Goal: Task Accomplishment & Management: Complete application form

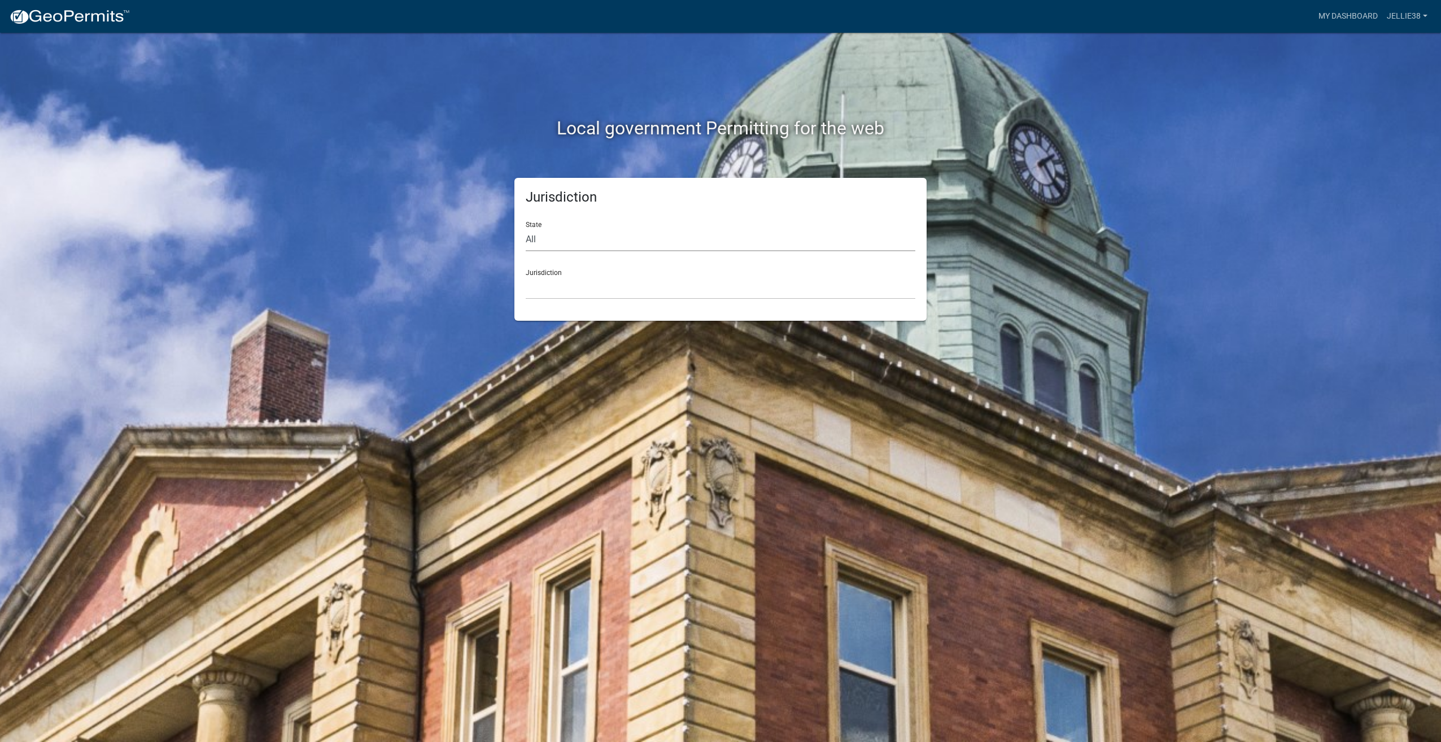
click at [564, 237] on select "All [US_STATE] [US_STATE] [US_STATE] [US_STATE] [US_STATE] [US_STATE] [US_STATE…" at bounding box center [721, 239] width 390 height 23
select select "[US_STATE]"
click at [526, 228] on select "All [US_STATE] [US_STATE] [US_STATE] [US_STATE] [US_STATE] [US_STATE] [US_STATE…" at bounding box center [721, 239] width 390 height 23
click at [578, 290] on select "[GEOGRAPHIC_DATA], [US_STATE] [GEOGRAPHIC_DATA], [US_STATE] [GEOGRAPHIC_DATA], …" at bounding box center [721, 287] width 390 height 23
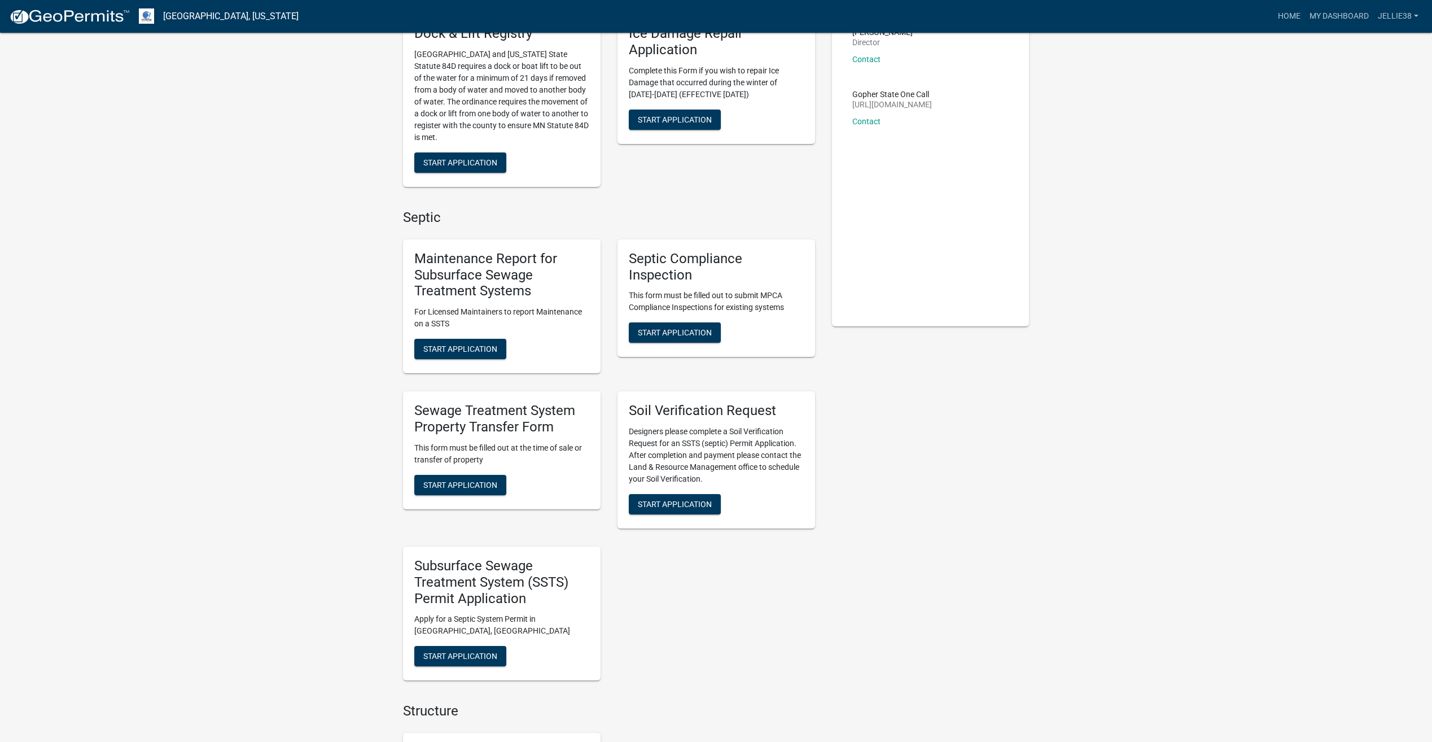
scroll to position [169, 0]
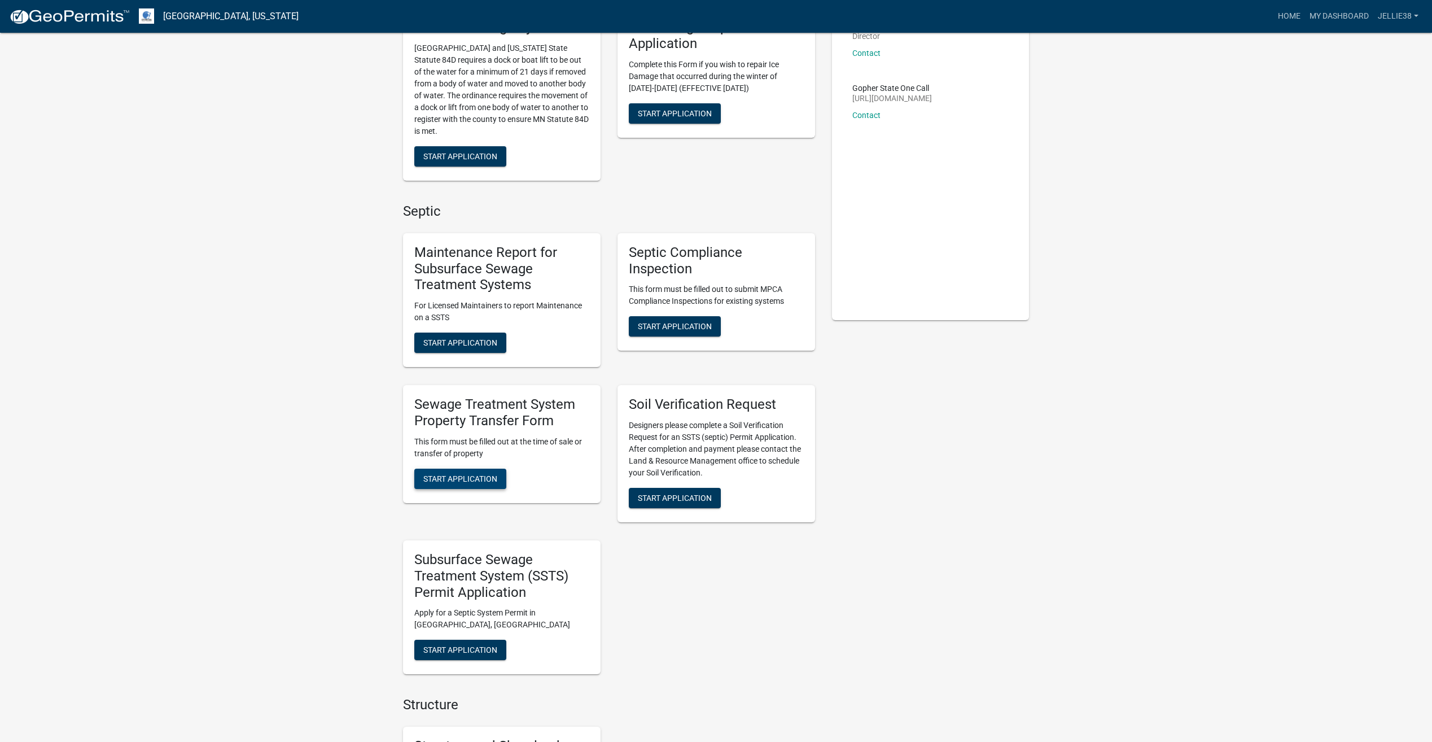
click at [467, 474] on span "Start Application" at bounding box center [460, 478] width 74 height 9
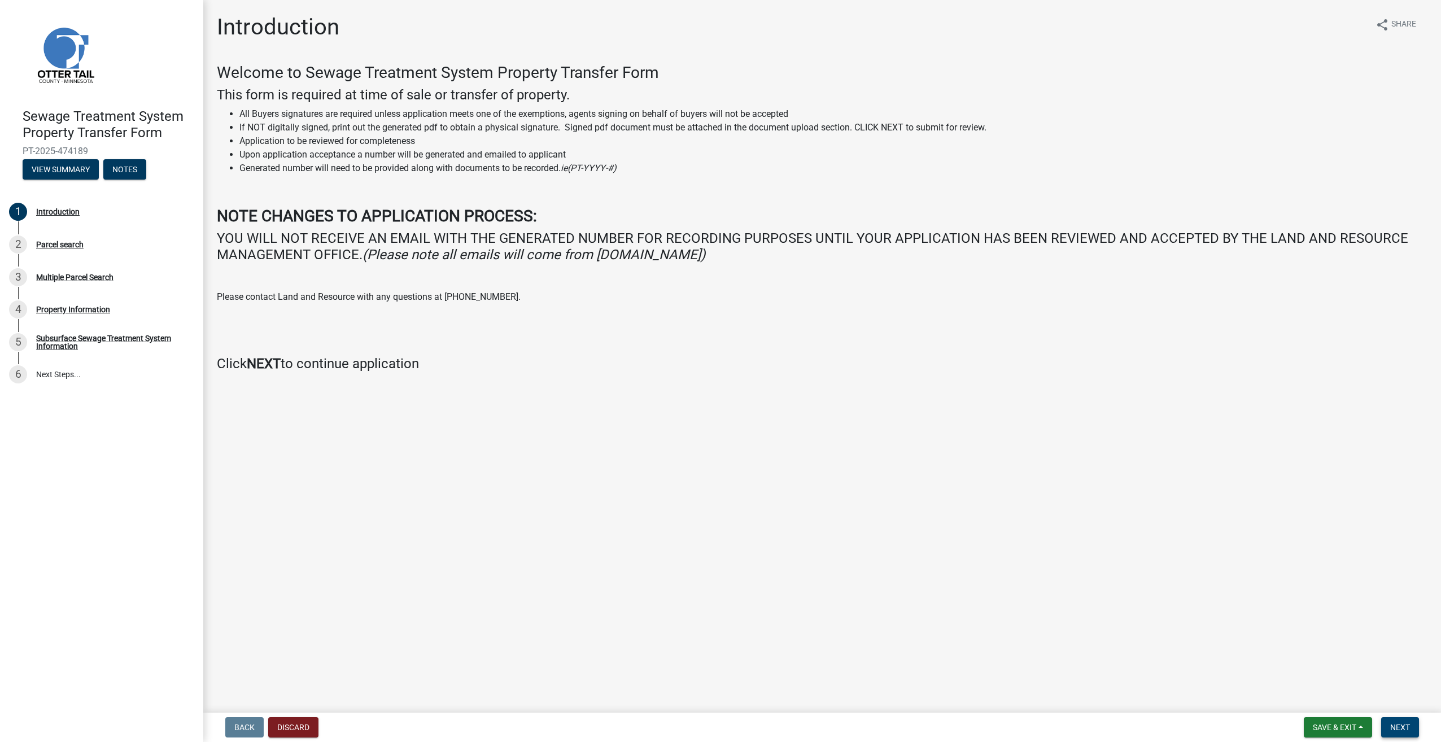
click at [1408, 730] on span "Next" at bounding box center [1400, 727] width 20 height 9
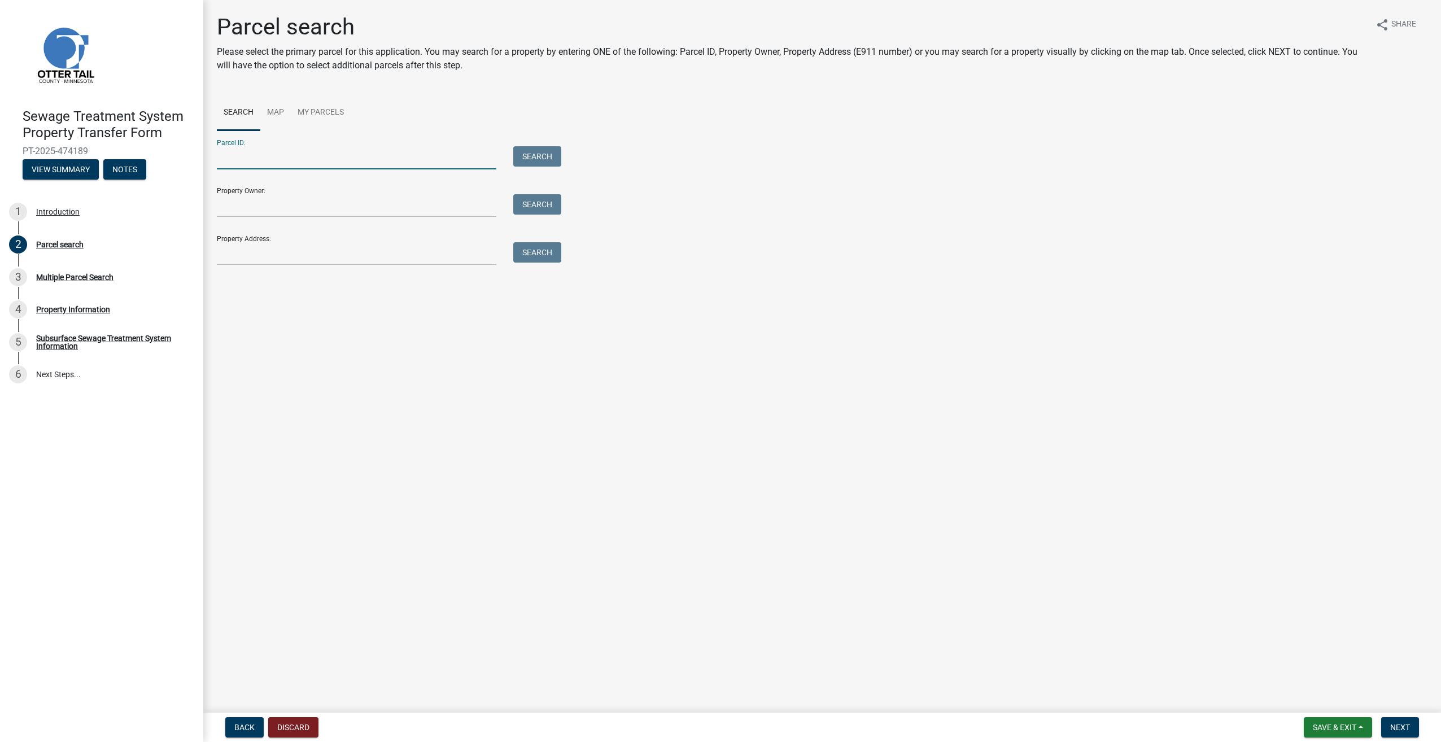
click at [290, 149] on input "Parcel ID:" at bounding box center [356, 157] width 279 height 23
type input "17000991660000"
click at [544, 150] on button "Search" at bounding box center [537, 156] width 48 height 20
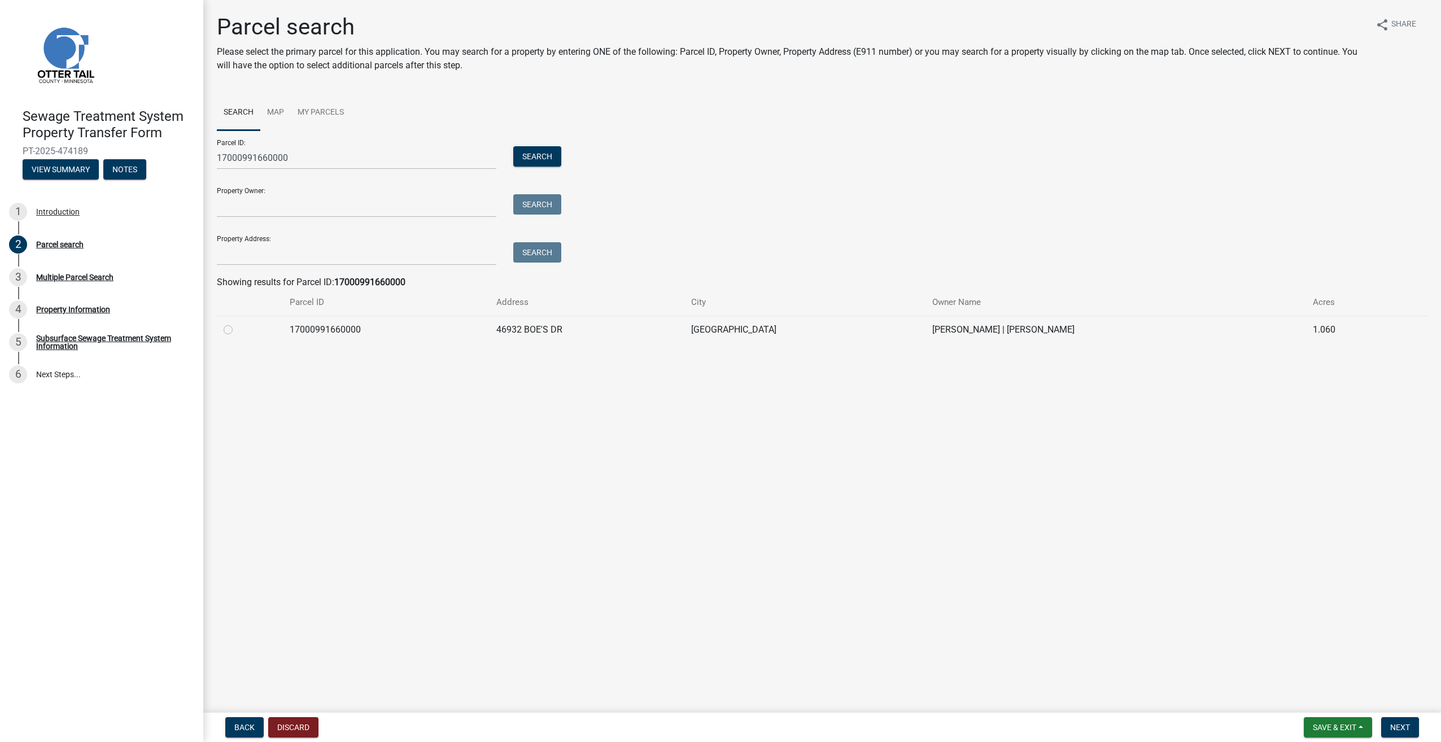
drag, startPoint x: 227, startPoint y: 330, endPoint x: 260, endPoint y: 335, distance: 33.1
click at [237, 323] on label at bounding box center [237, 323] width 0 height 0
click at [237, 330] on input "radio" at bounding box center [240, 326] width 7 height 7
radio input "true"
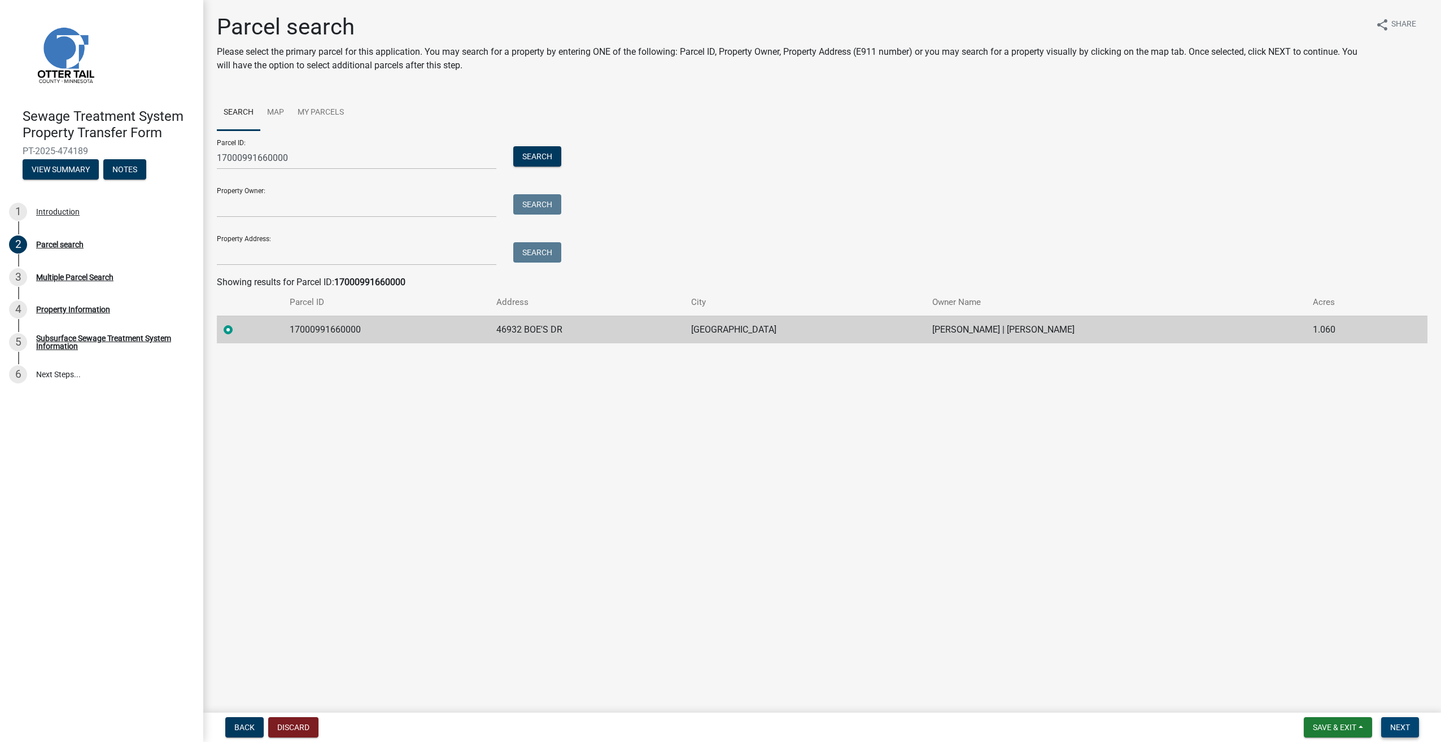
click at [1406, 728] on span "Next" at bounding box center [1400, 727] width 20 height 9
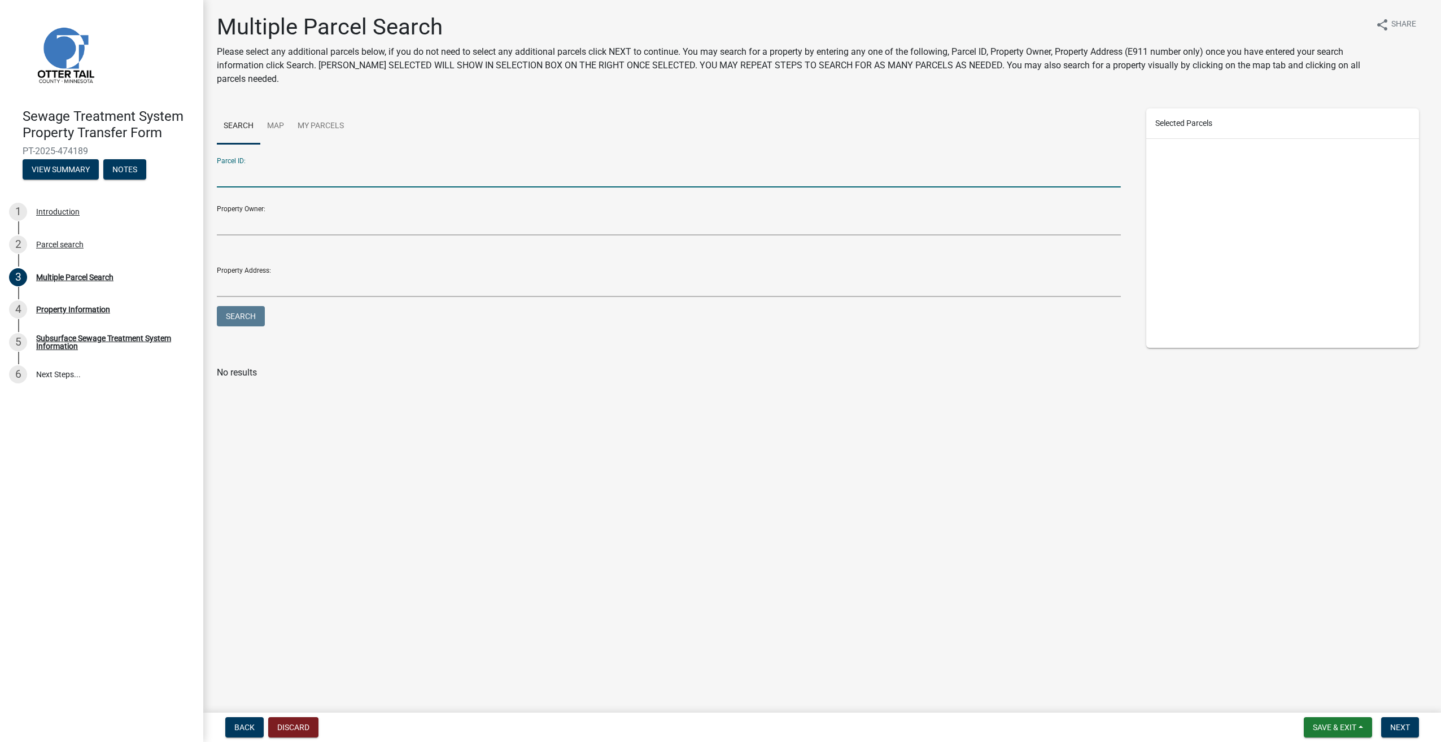
click at [254, 176] on input "Parcel ID:" at bounding box center [669, 175] width 904 height 23
type input "17000991660000"
click at [245, 313] on button "Search" at bounding box center [241, 316] width 48 height 20
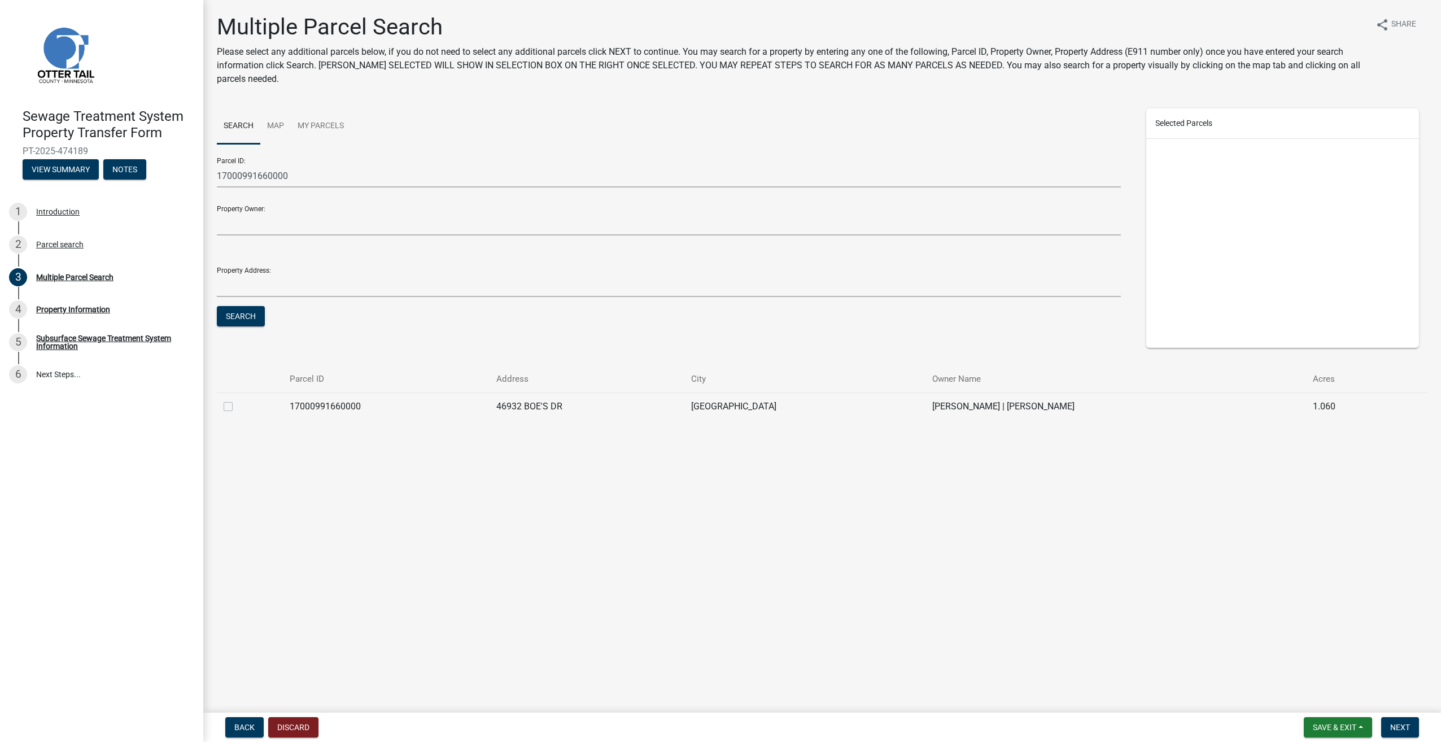
click at [237, 400] on label at bounding box center [237, 400] width 0 height 0
click at [237, 404] on input "checkbox" at bounding box center [240, 403] width 7 height 7
checkbox input "true"
click at [1400, 730] on span "Next" at bounding box center [1400, 727] width 20 height 9
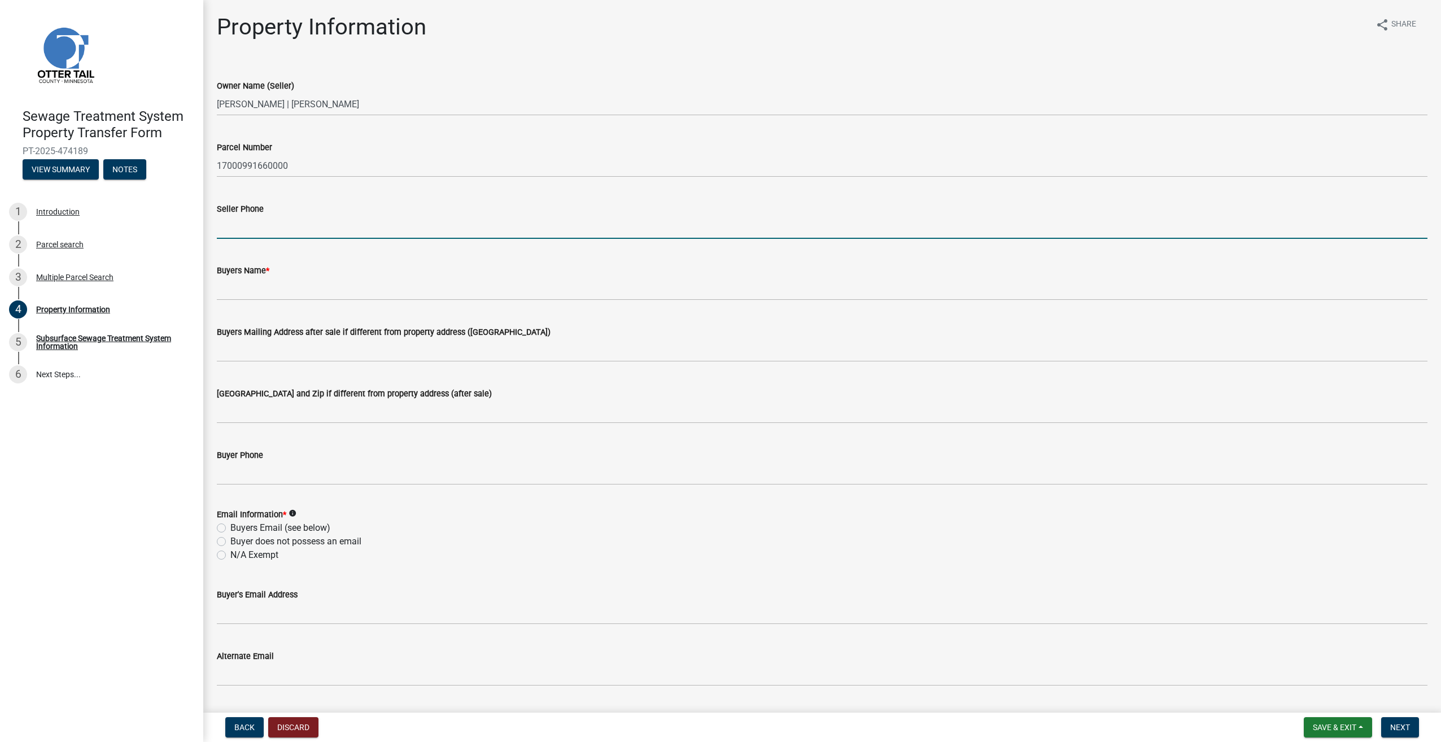
click at [264, 226] on input "Seller Phone" at bounding box center [822, 227] width 1211 height 23
click at [228, 228] on input "Seller Phone" at bounding box center [822, 227] width 1211 height 23
type input "2187790228"
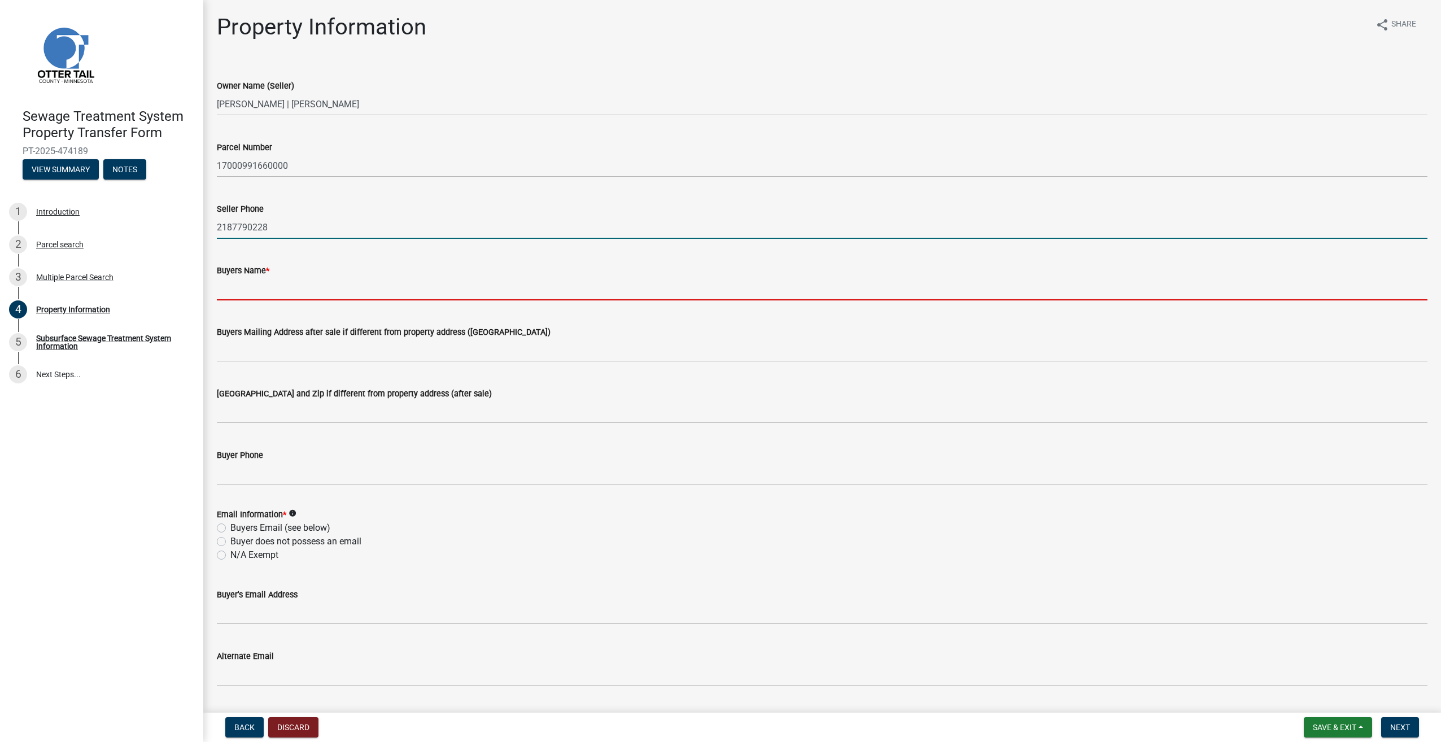
click at [260, 281] on input "Buyers Name *" at bounding box center [822, 288] width 1211 height 23
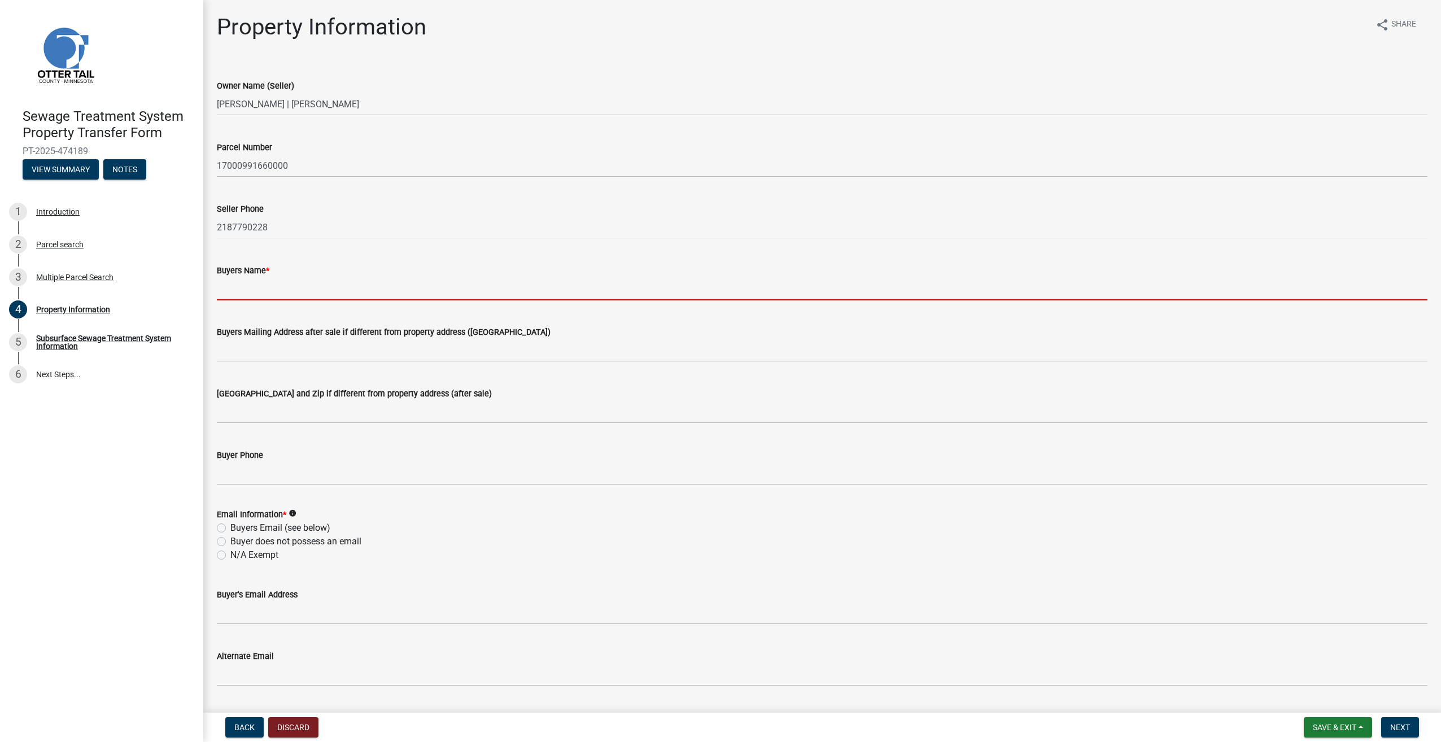
type input "s"
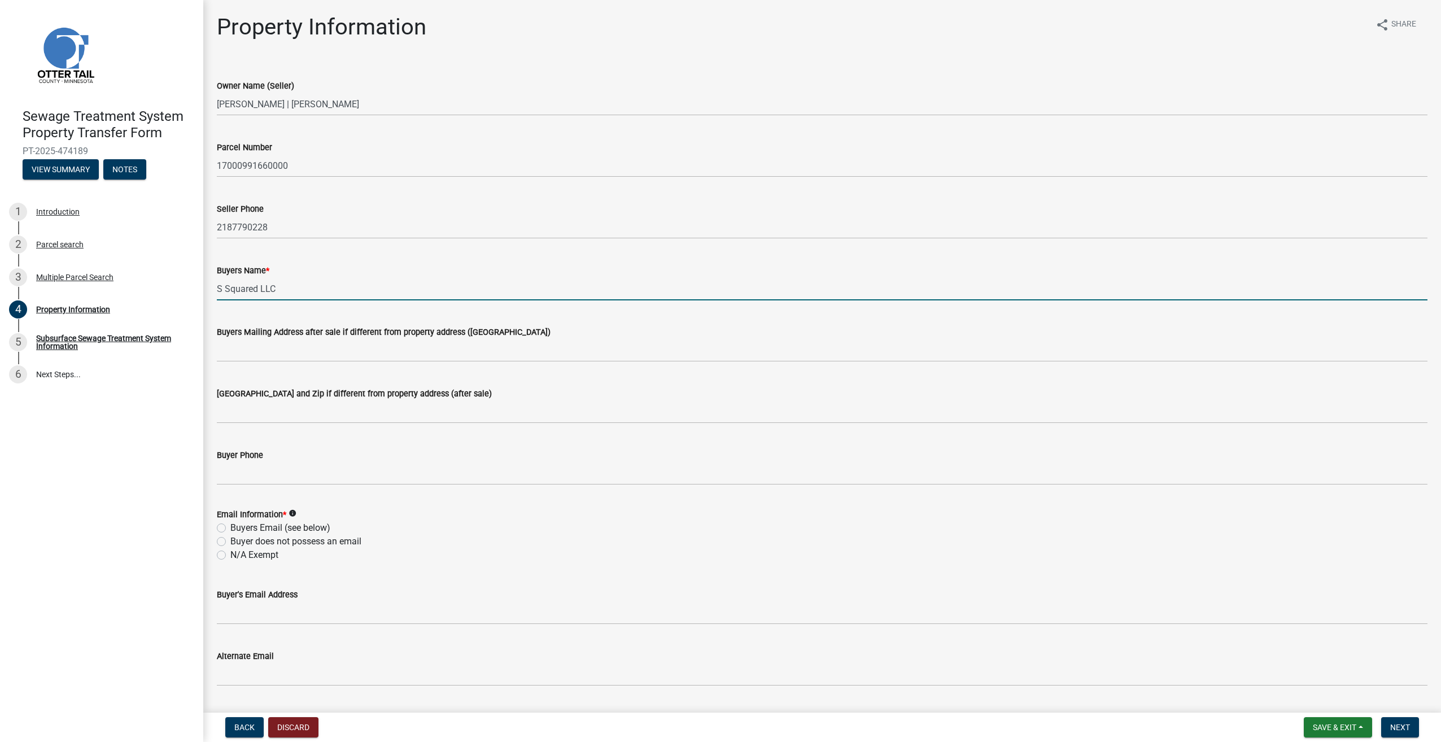
type input "S Squared LLC"
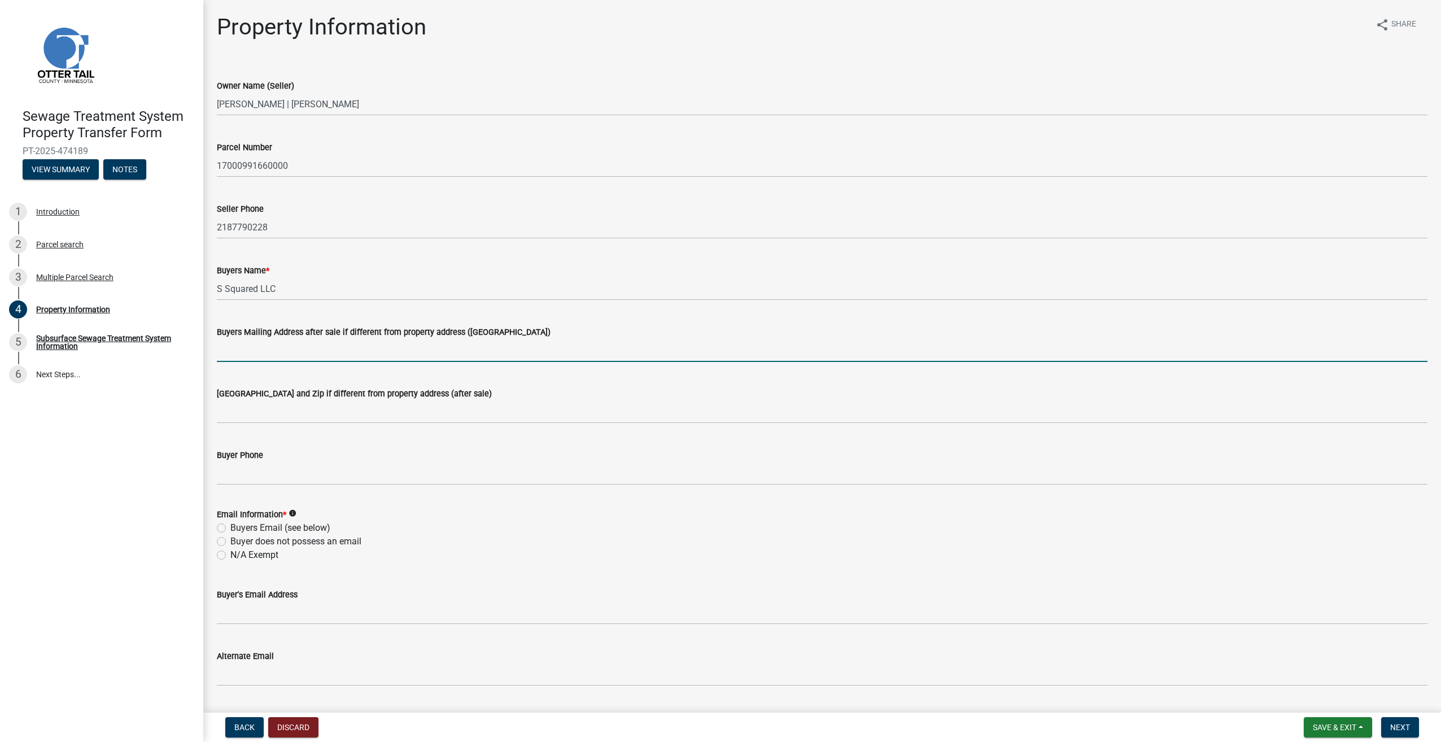
click at [250, 345] on input "Buyers Mailing Address after sale if different from property address ([GEOGRAPH…" at bounding box center [822, 350] width 1211 height 23
click at [223, 349] on input "Buyers Mailing Address after sale if different from property address ([GEOGRAPH…" at bounding box center [822, 350] width 1211 height 23
type input "[STREET_ADDRESS]"
click at [216, 409] on div "[GEOGRAPHIC_DATA] and Zip if different from property address (after sale)" at bounding box center [821, 397] width 1227 height 53
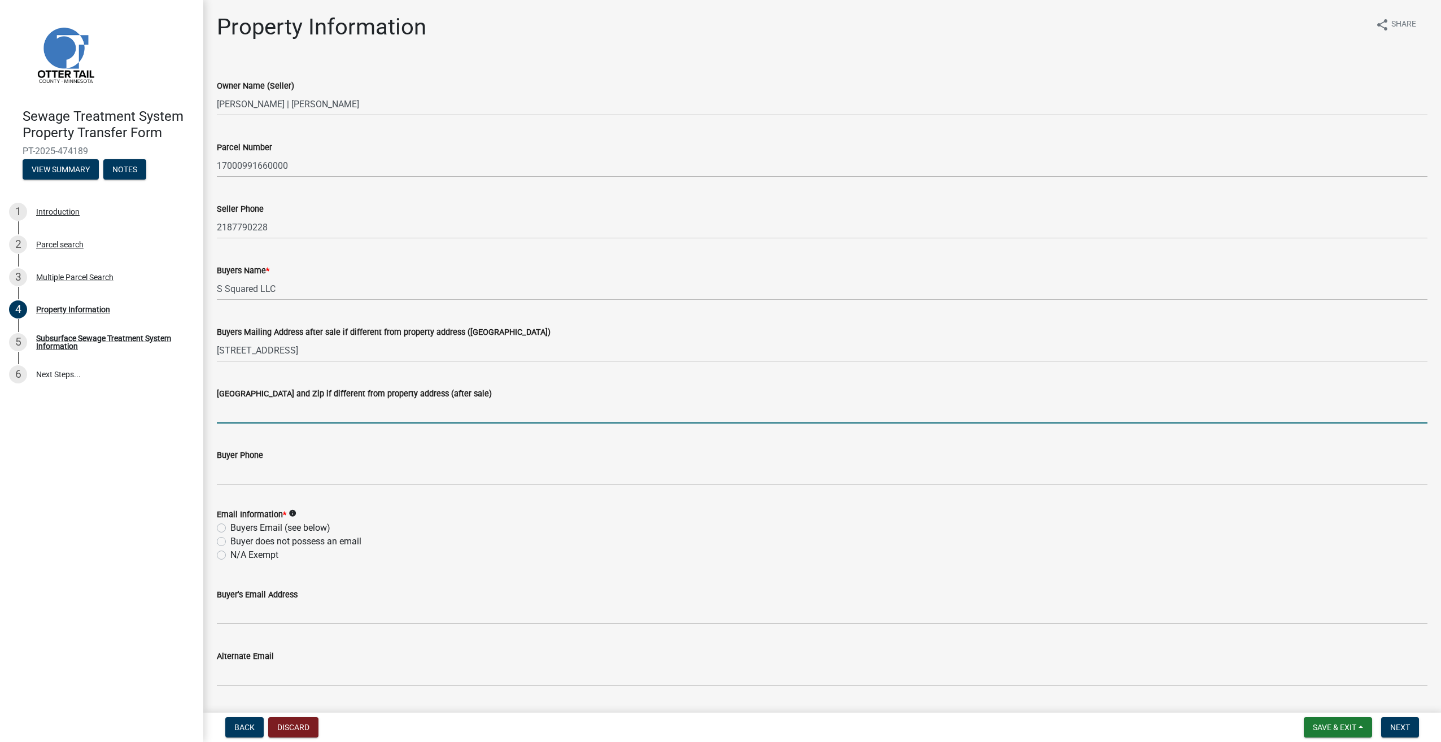
click at [223, 410] on input "[GEOGRAPHIC_DATA] and Zip if different from property address (after sale)" at bounding box center [822, 411] width 1211 height 23
type input "e"
type input "[GEOGRAPHIC_DATA]"
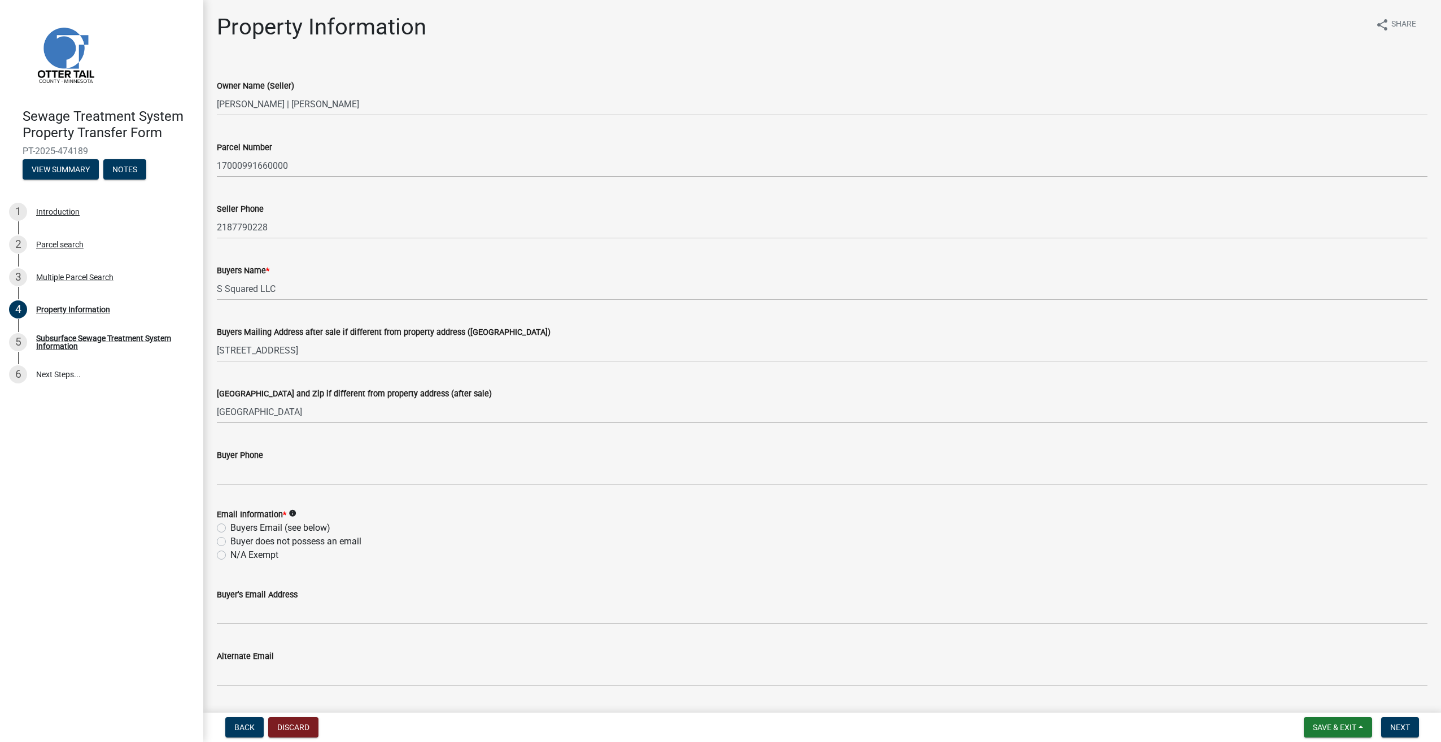
click at [216, 469] on div "Buyer Phone" at bounding box center [821, 458] width 1227 height 53
click at [235, 477] on input "Buyer Phone" at bounding box center [822, 473] width 1211 height 23
type input "5634681856"
click at [230, 554] on label "N/A Exempt" at bounding box center [254, 555] width 48 height 14
click at [230, 554] on input "N/A Exempt" at bounding box center [233, 551] width 7 height 7
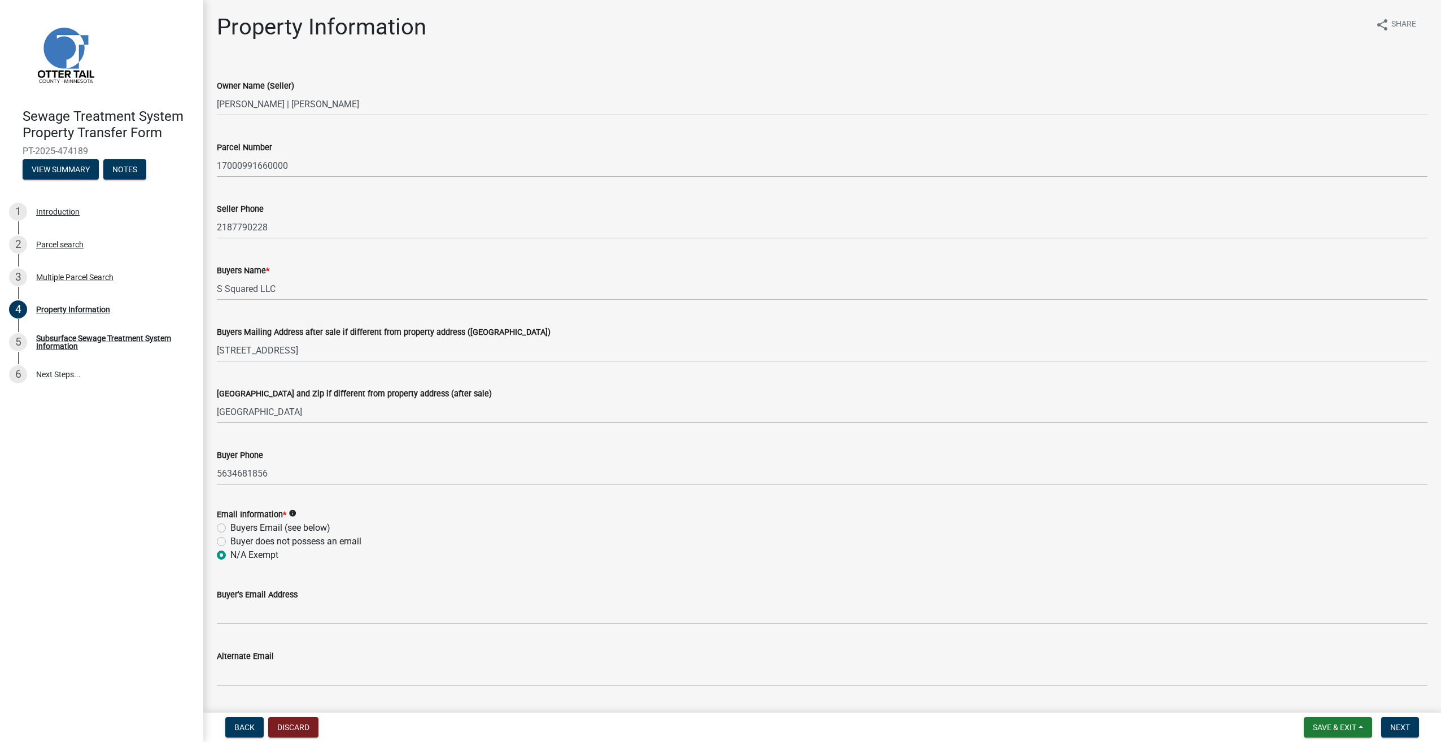
radio input "true"
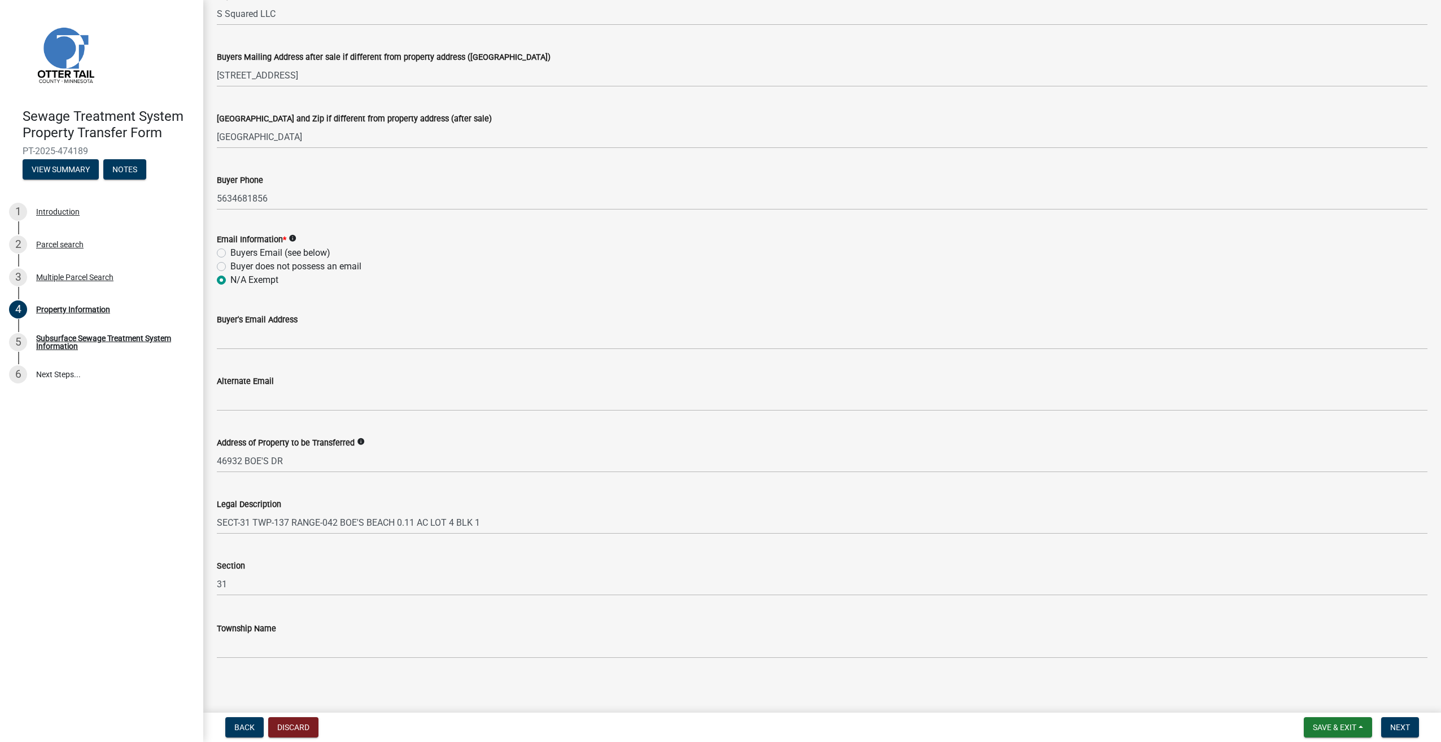
scroll to position [278, 0]
click at [1399, 724] on span "Next" at bounding box center [1400, 727] width 20 height 9
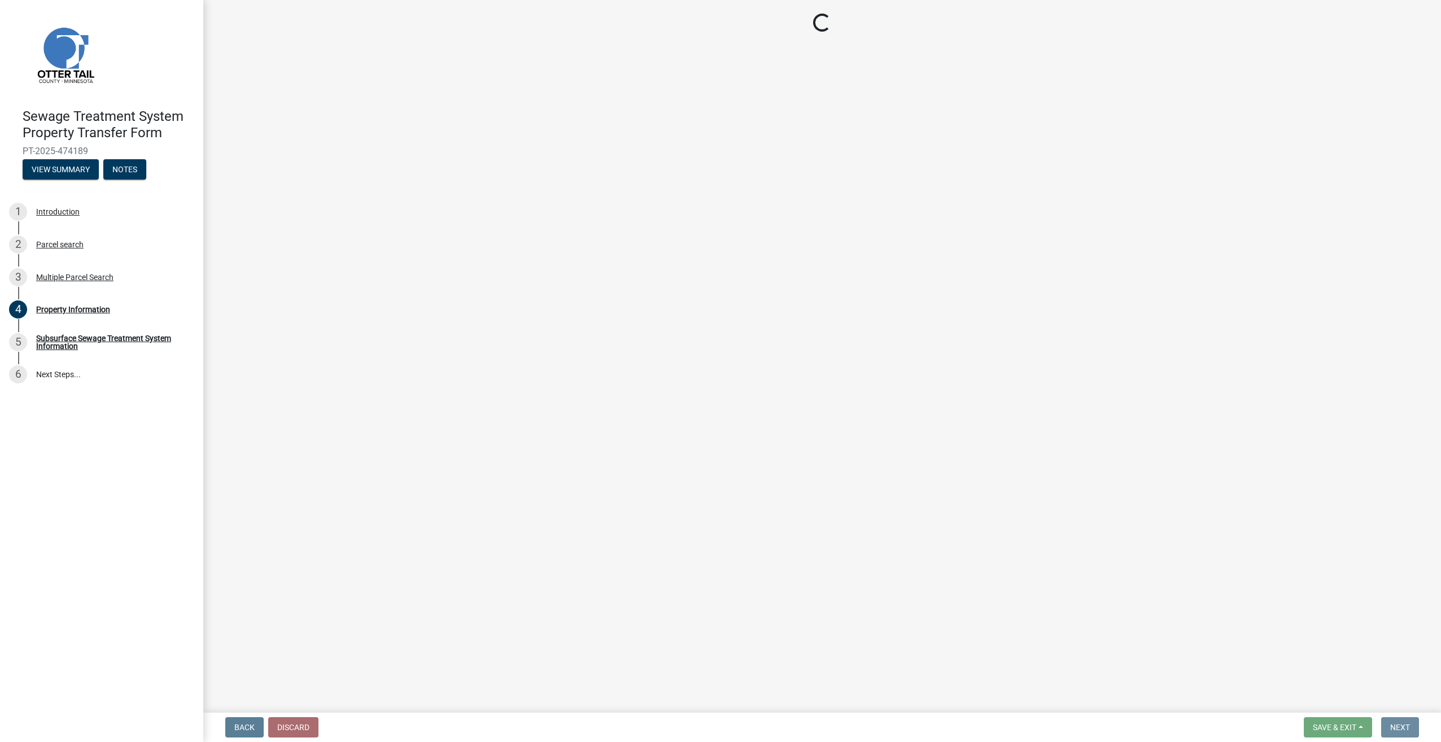
scroll to position [0, 0]
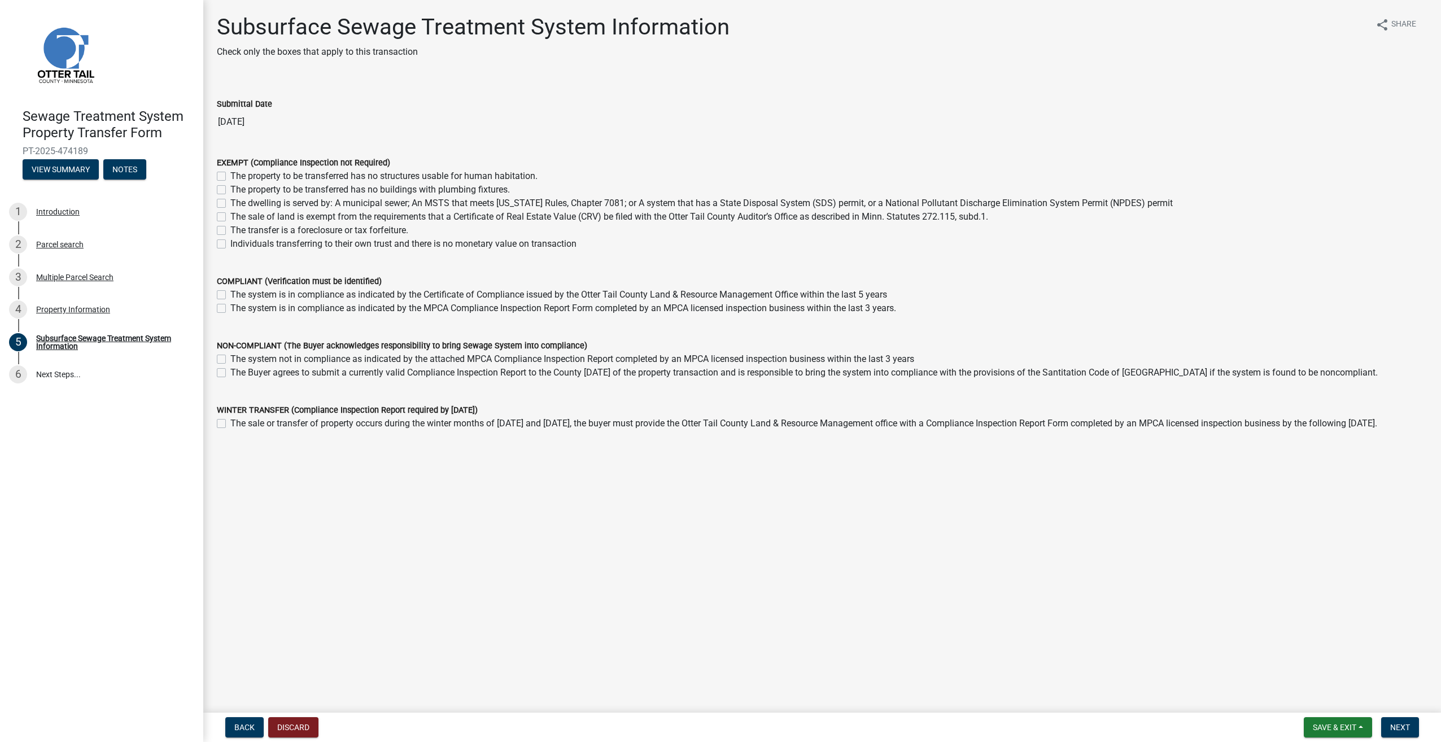
click at [230, 292] on label "The system is in compliance as indicated by the Certificate of Compliance issue…" at bounding box center [558, 295] width 657 height 14
click at [230, 292] on input "The system is in compliance as indicated by the Certificate of Compliance issue…" at bounding box center [233, 291] width 7 height 7
checkbox input "true"
checkbox input "false"
click at [1400, 722] on button "Next" at bounding box center [1400, 727] width 38 height 20
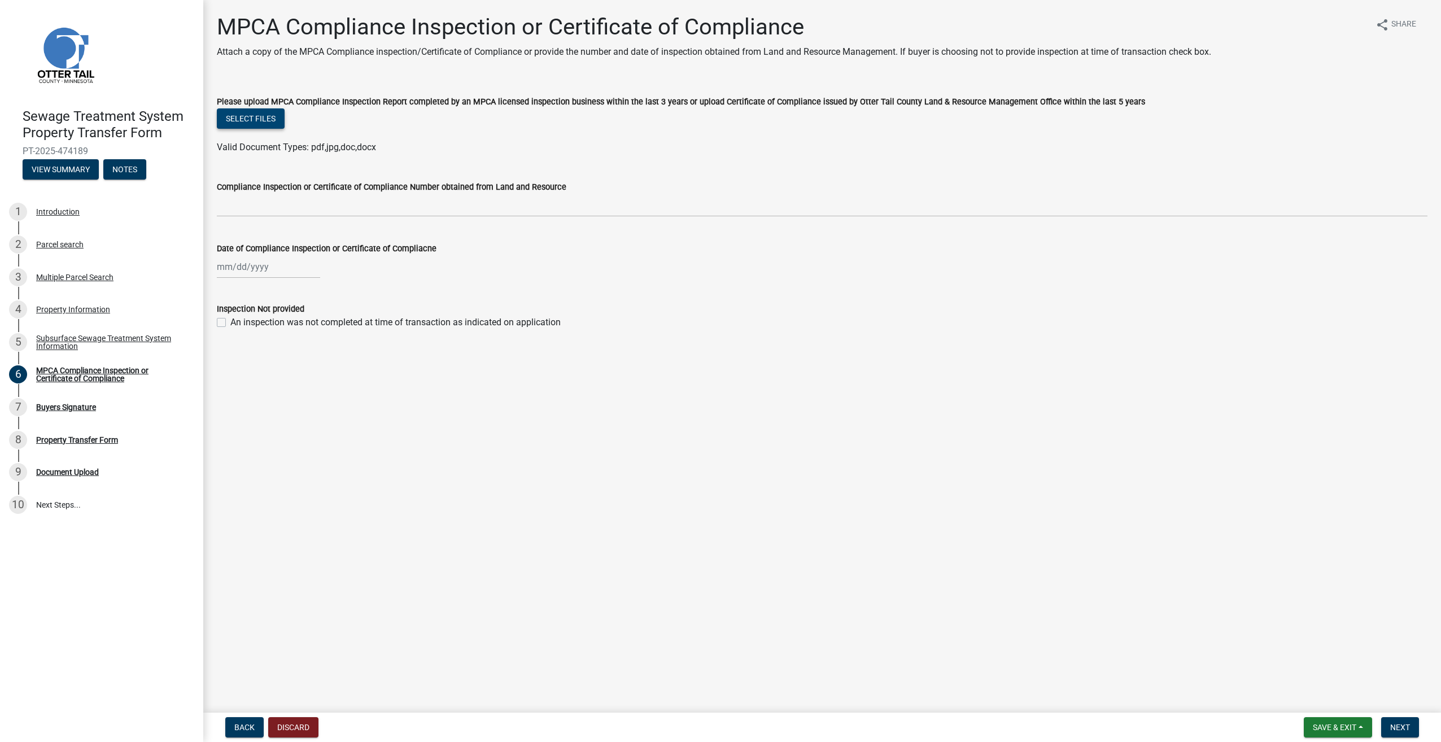
click at [260, 112] on button "Select files" at bounding box center [251, 118] width 68 height 20
click at [268, 120] on button "Select files" at bounding box center [251, 118] width 68 height 20
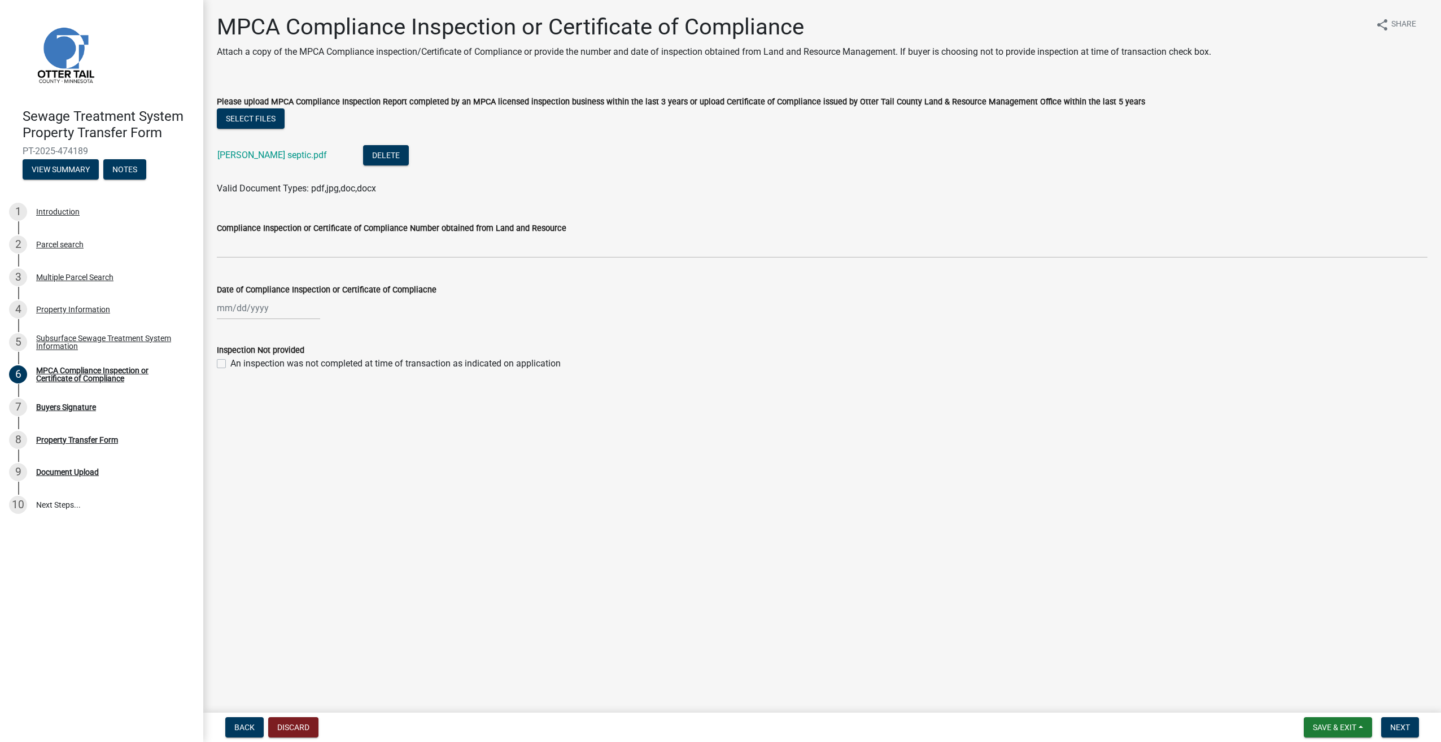
click at [220, 308] on div at bounding box center [268, 307] width 103 height 23
select select "9"
select select "2025"
click at [231, 331] on span "Previous month" at bounding box center [228, 331] width 8 height 8
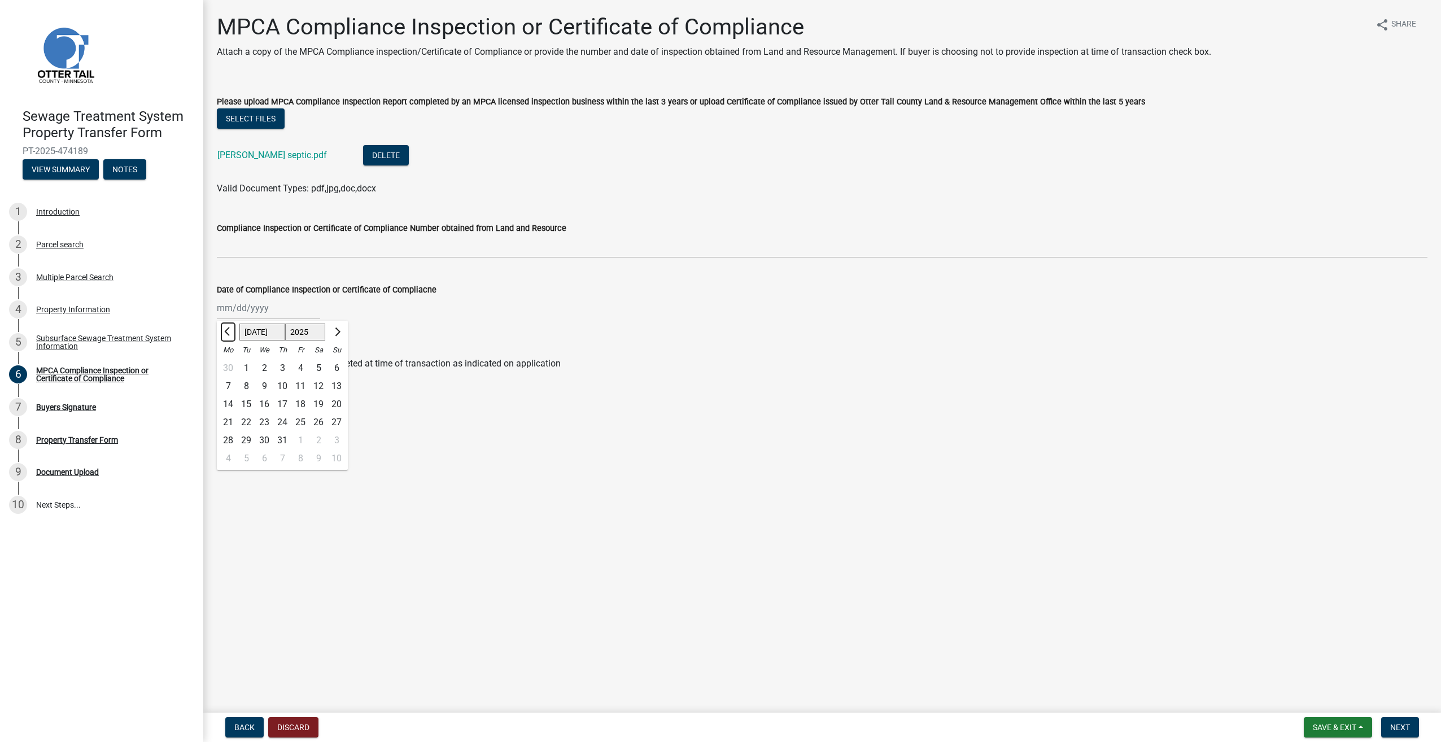
click at [231, 331] on span "Previous month" at bounding box center [228, 331] width 8 height 8
select select "6"
click at [269, 434] on div "25" at bounding box center [264, 440] width 18 height 18
type input "[DATE]"
click at [270, 309] on div "[DATE]" at bounding box center [268, 307] width 103 height 23
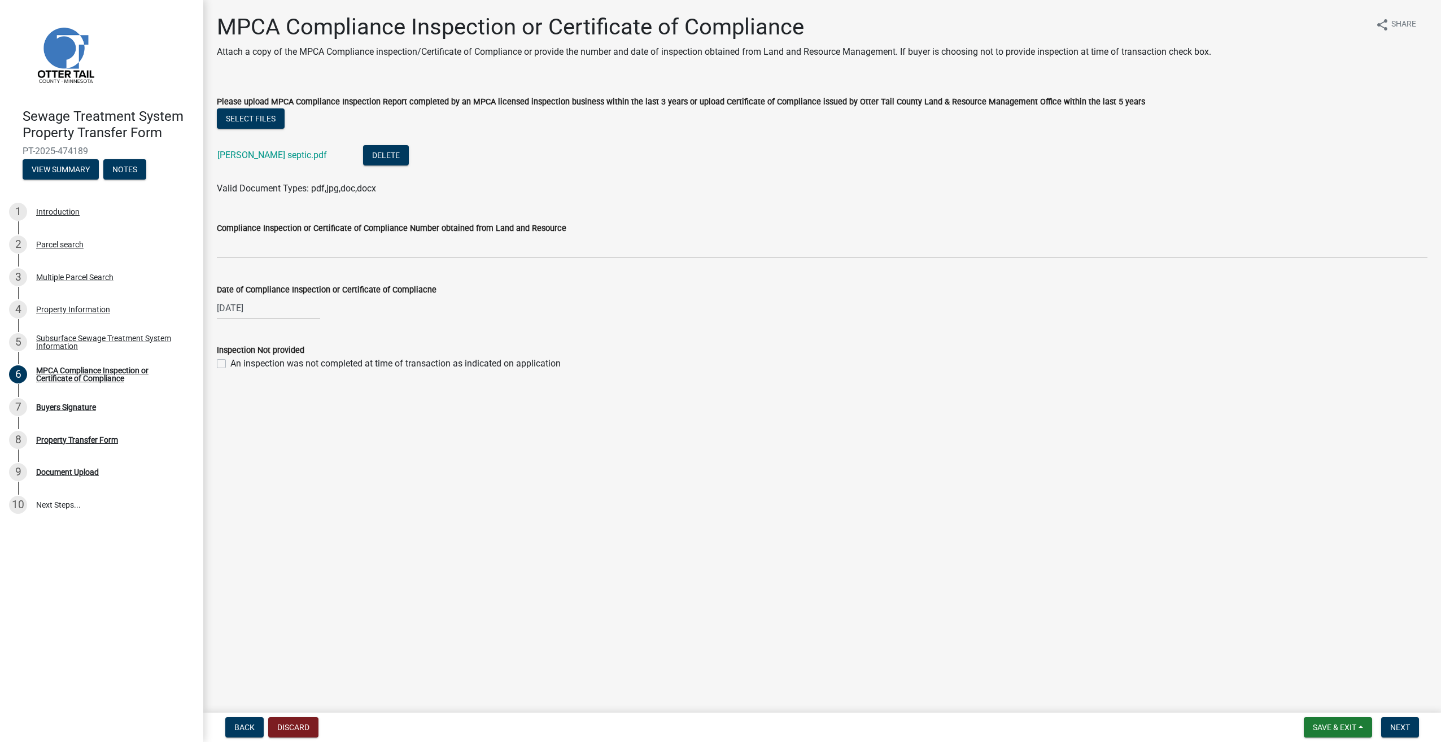
select select "6"
select select "2025"
click at [335, 331] on span "Next month" at bounding box center [336, 331] width 8 height 8
drag, startPoint x: 227, startPoint y: 330, endPoint x: 239, endPoint y: 333, distance: 12.2
click at [227, 329] on span "Previous month" at bounding box center [228, 331] width 8 height 8
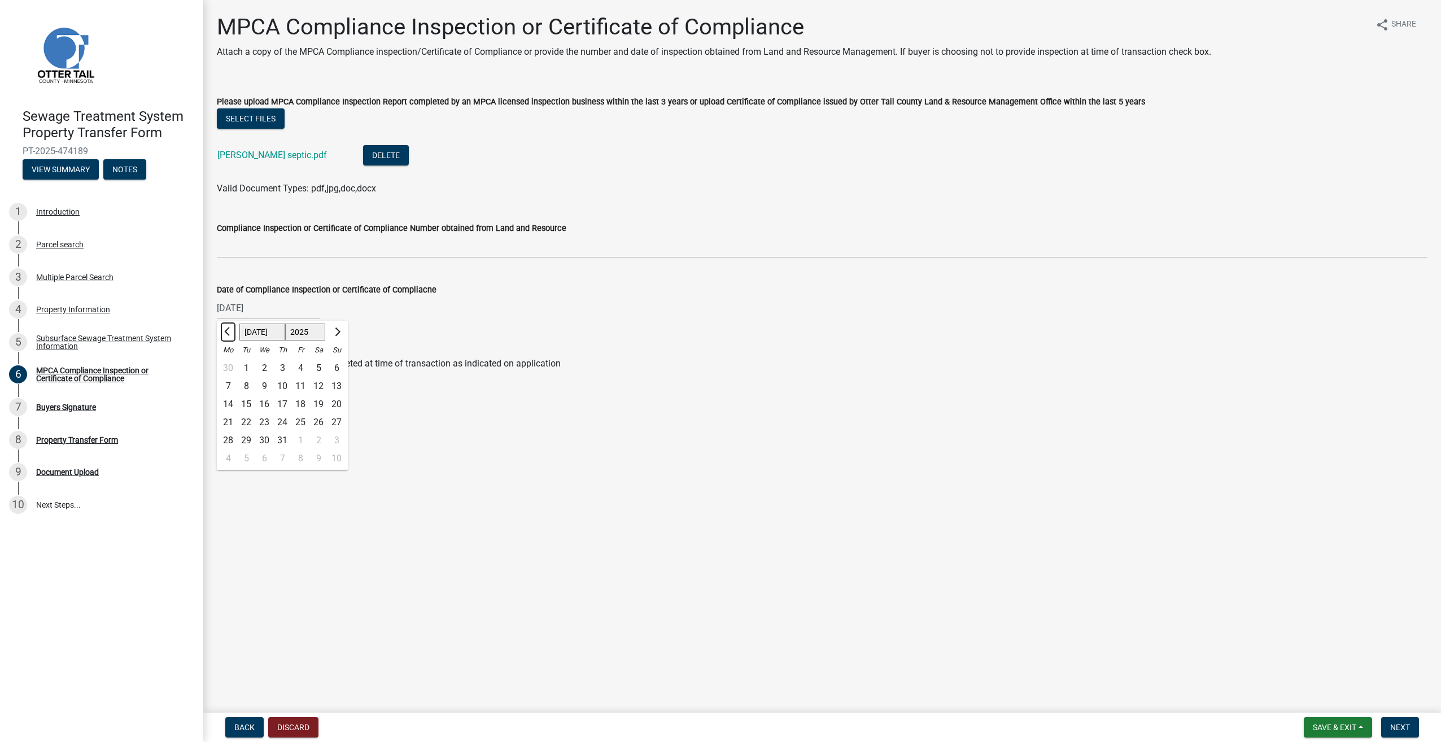
select select "6"
click at [298, 334] on select "1525 1526 1527 1528 1529 1530 1531 1532 1533 1534 1535 1536 1537 1538 1539 1540…" at bounding box center [305, 332] width 41 height 17
select select "2021"
click at [285, 324] on select "1525 1526 1527 1528 1529 1530 1531 1532 1533 1534 1535 1536 1537 1538 1539 1540…" at bounding box center [305, 332] width 41 height 17
click at [321, 554] on main "MPCA Compliance Inspection or Certificate of Compliance Attach a copy of the MP…" at bounding box center [822, 354] width 1238 height 708
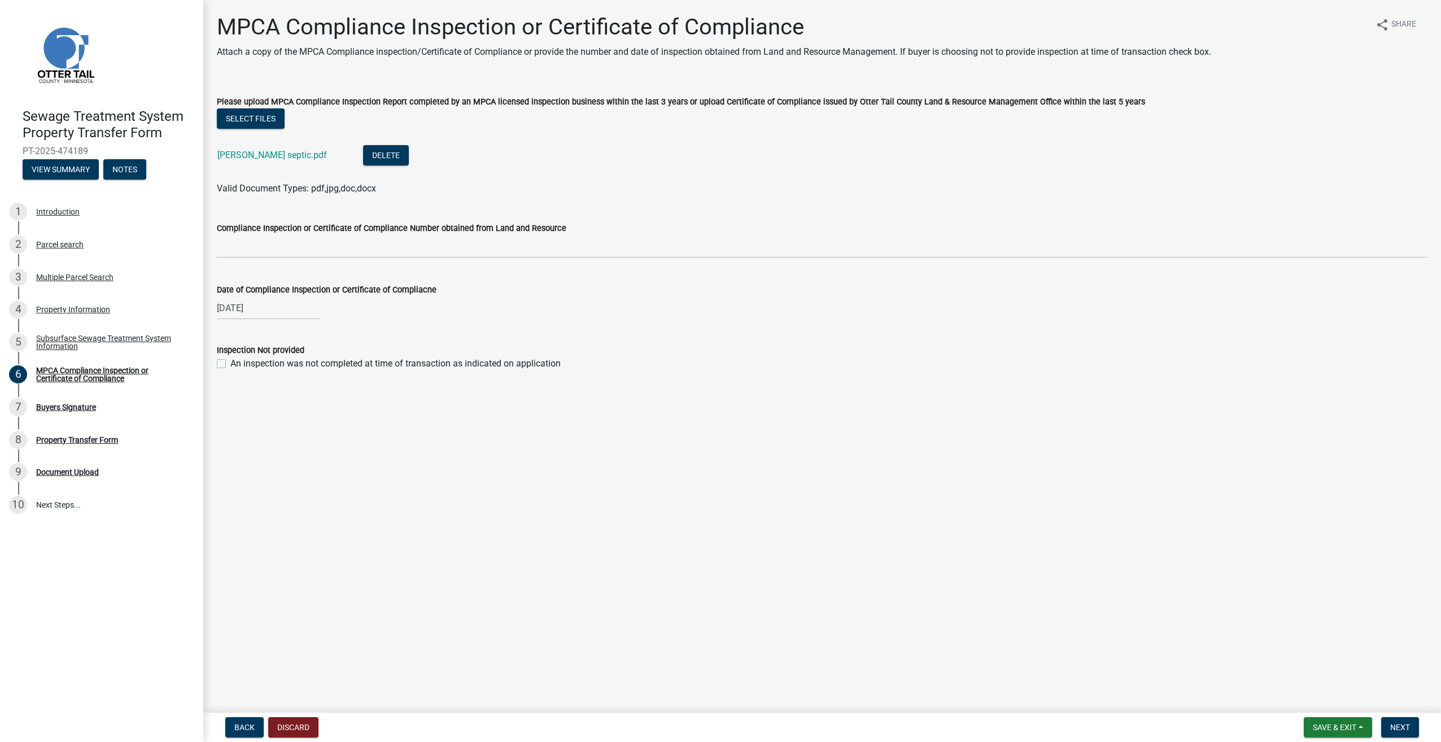
click at [270, 309] on div "[DATE]" at bounding box center [268, 307] width 103 height 23
select select "6"
click at [313, 331] on select "1525 1526 1527 1528 1529 1530 1531 1532 1533 1534 1535 1536 1537 1538 1539 1540…" at bounding box center [305, 332] width 41 height 17
select select "2021"
click at [285, 324] on select "1525 1526 1527 1528 1529 1530 1531 1532 1533 1534 1535 1536 1537 1538 1539 1540…" at bounding box center [305, 332] width 41 height 17
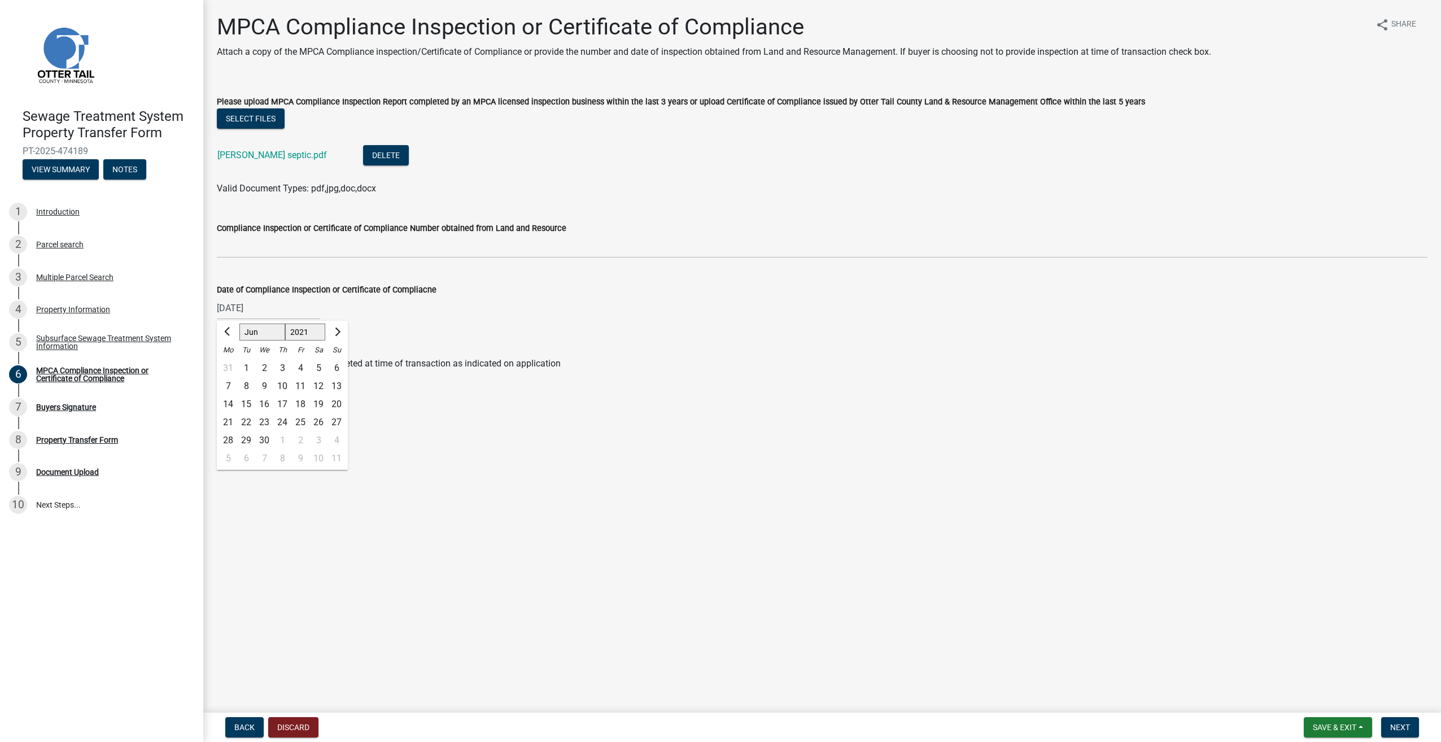
click at [309, 560] on main "MPCA Compliance Inspection or Certificate of Compliance Attach a copy of the MP…" at bounding box center [822, 354] width 1238 height 708
select select "6"
select select "2025"
click at [281, 311] on div "[DATE] [PERSON_NAME] Apr May Jun [DATE] Aug Sep Oct Nov [DATE] 1526 1527 1528 1…" at bounding box center [268, 307] width 103 height 23
drag, startPoint x: 309, startPoint y: 331, endPoint x: 296, endPoint y: 332, distance: 13.0
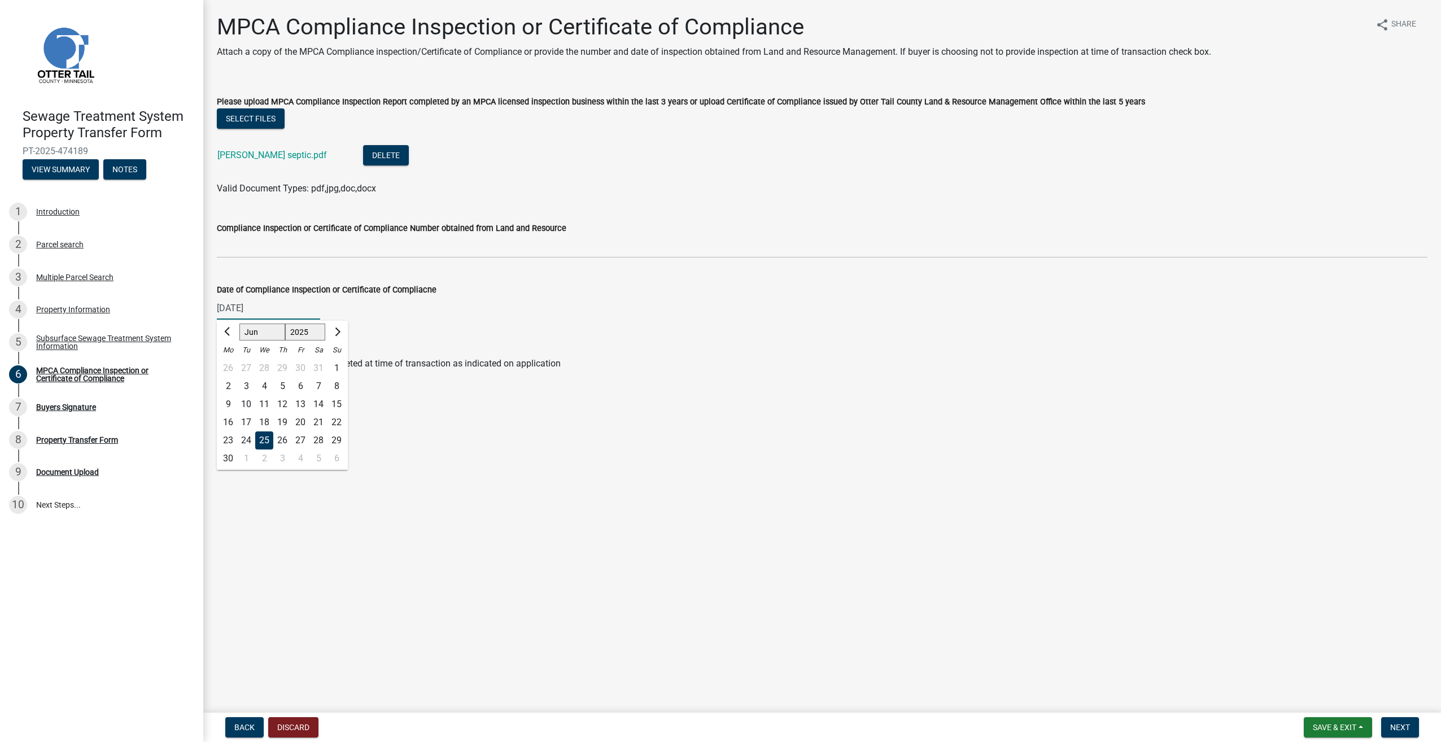
click at [296, 332] on select "1525 1526 1527 1528 1529 1530 1531 1532 1533 1534 1535 1536 1537 1538 1539 1540…" at bounding box center [305, 332] width 41 height 17
click at [231, 330] on span "Previous month" at bounding box center [228, 331] width 8 height 8
drag, startPoint x: 333, startPoint y: 330, endPoint x: 329, endPoint y: 361, distance: 31.9
click at [334, 330] on button "Next month" at bounding box center [337, 332] width 14 height 18
select select "6"
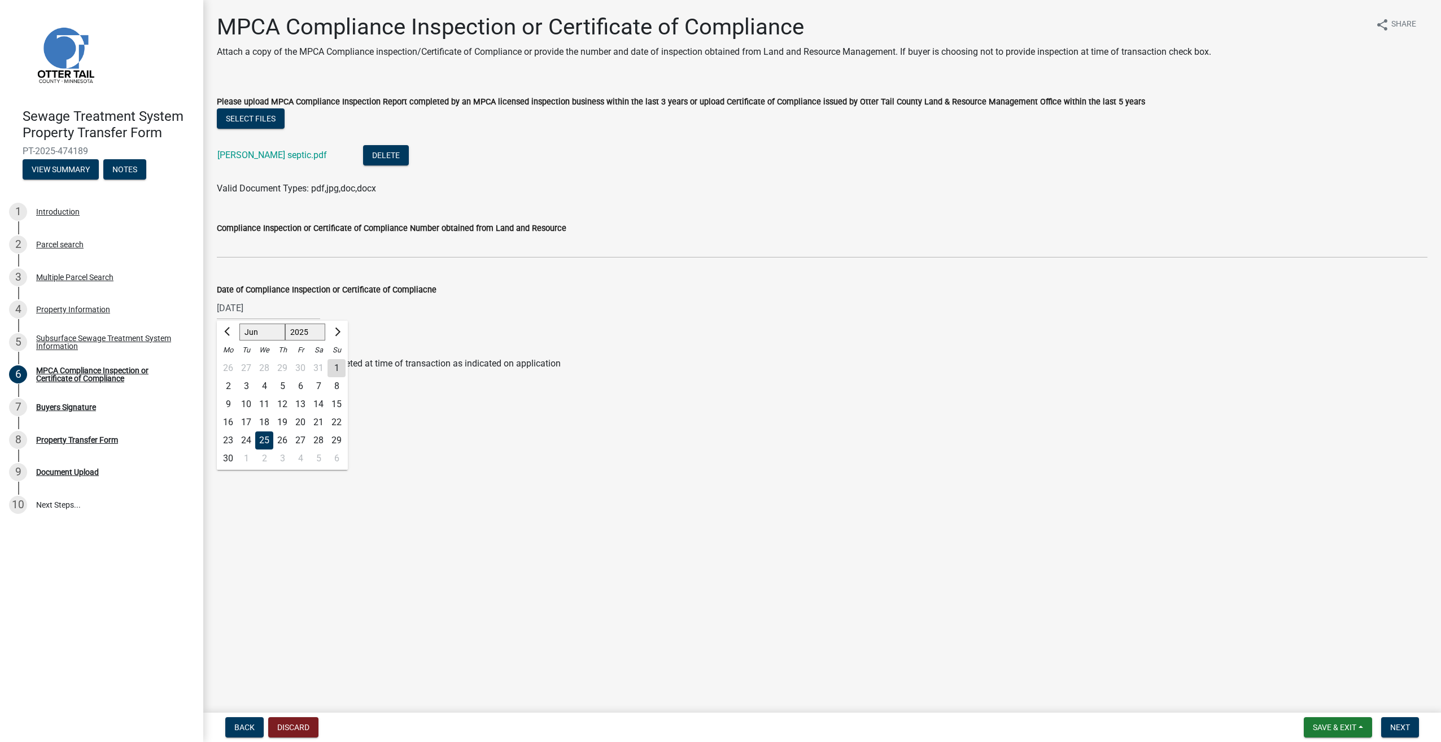
click at [266, 438] on div "25" at bounding box center [264, 440] width 18 height 18
click at [289, 303] on div "[DATE]" at bounding box center [268, 307] width 103 height 23
select select "6"
click at [309, 330] on select "1525 1526 1527 1528 1529 1530 1531 1532 1533 1534 1535 1536 1537 1538 1539 1540…" at bounding box center [305, 332] width 41 height 17
select select "2021"
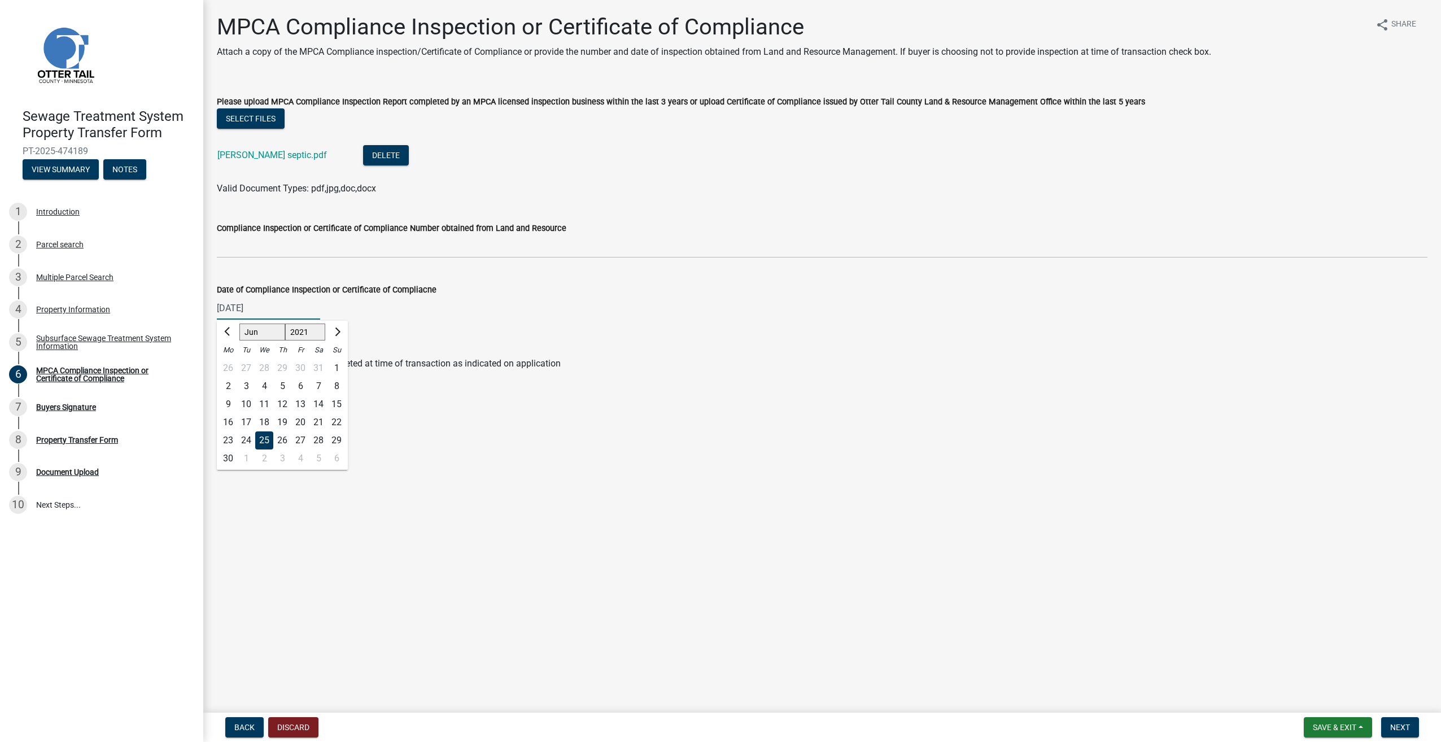
click at [285, 324] on select "1525 1526 1527 1528 1529 1530 1531 1532 1533 1534 1535 1536 1537 1538 1539 1540…" at bounding box center [305, 332] width 41 height 17
click at [285, 324] on select "1521 1522 1523 1524 1525 1526 1527 1528 1529 1530 1531 1532 1533 1534 1535 1536…" at bounding box center [305, 332] width 41 height 17
click at [300, 614] on main "MPCA Compliance Inspection or Certificate of Compliance Attach a copy of the MP…" at bounding box center [822, 354] width 1238 height 708
click at [268, 309] on div "[DATE]" at bounding box center [268, 307] width 103 height 23
select select "6"
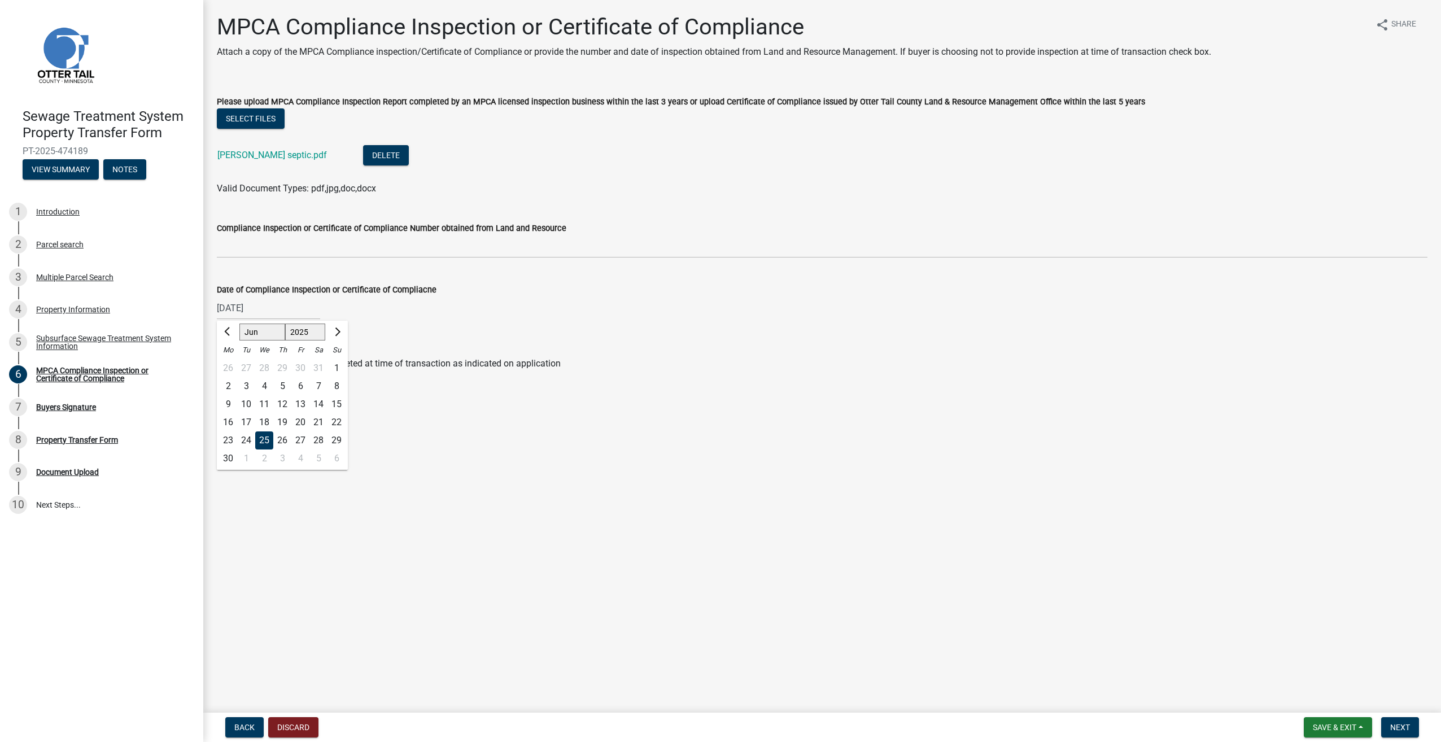
click at [306, 328] on select "1525 1526 1527 1528 1529 1530 1531 1532 1533 1534 1535 1536 1537 1538 1539 1540…" at bounding box center [305, 332] width 41 height 17
select select "2021"
click at [285, 324] on select "1525 1526 1527 1528 1529 1530 1531 1532 1533 1534 1535 1536 1537 1538 1539 1540…" at bounding box center [305, 332] width 41 height 17
click at [338, 330] on span "Next month" at bounding box center [336, 331] width 8 height 8
click at [226, 328] on button "Previous month" at bounding box center [228, 332] width 14 height 18
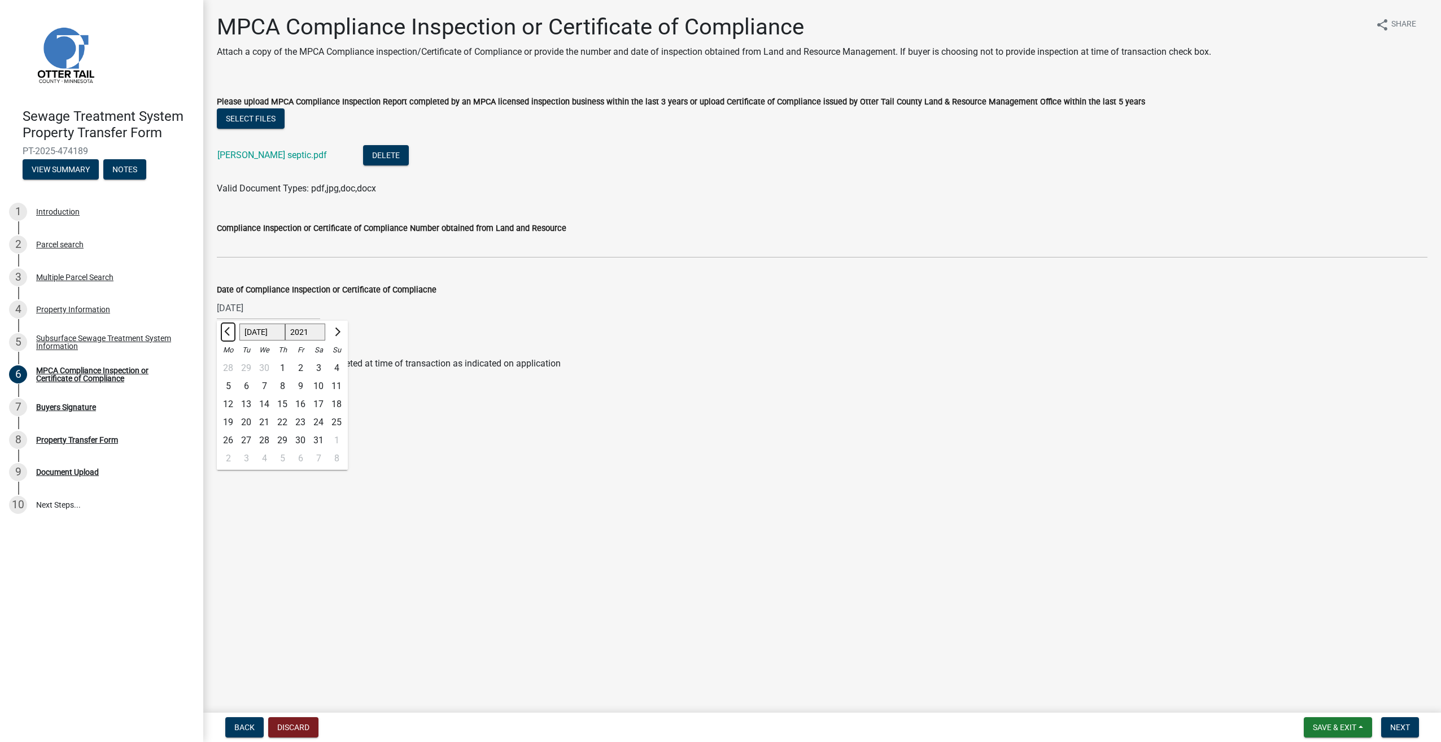
select select "6"
click at [302, 417] on div "25" at bounding box center [300, 422] width 18 height 18
type input "[DATE]"
click at [1408, 729] on span "Next" at bounding box center [1400, 727] width 20 height 9
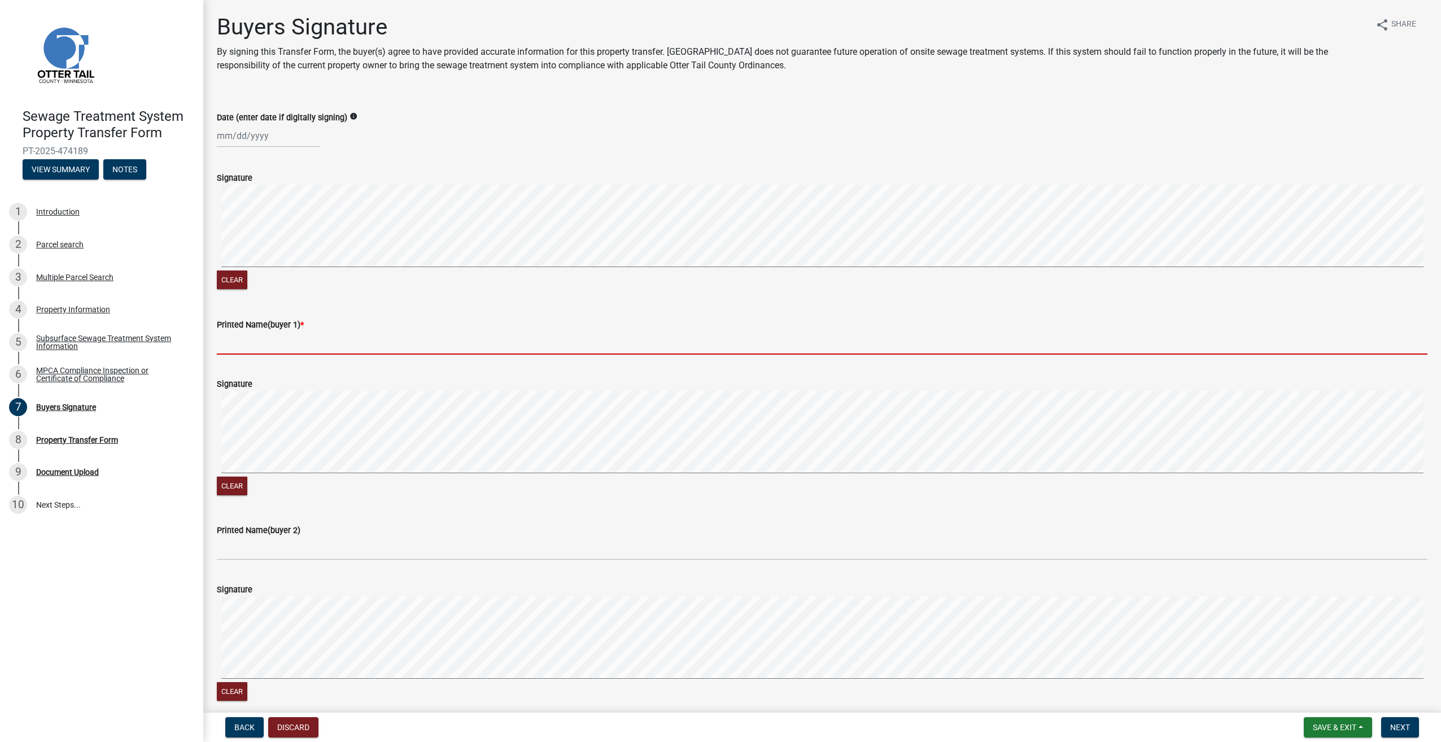
click at [259, 331] on input "Printed Name(buyer 1) *" at bounding box center [822, 342] width 1211 height 23
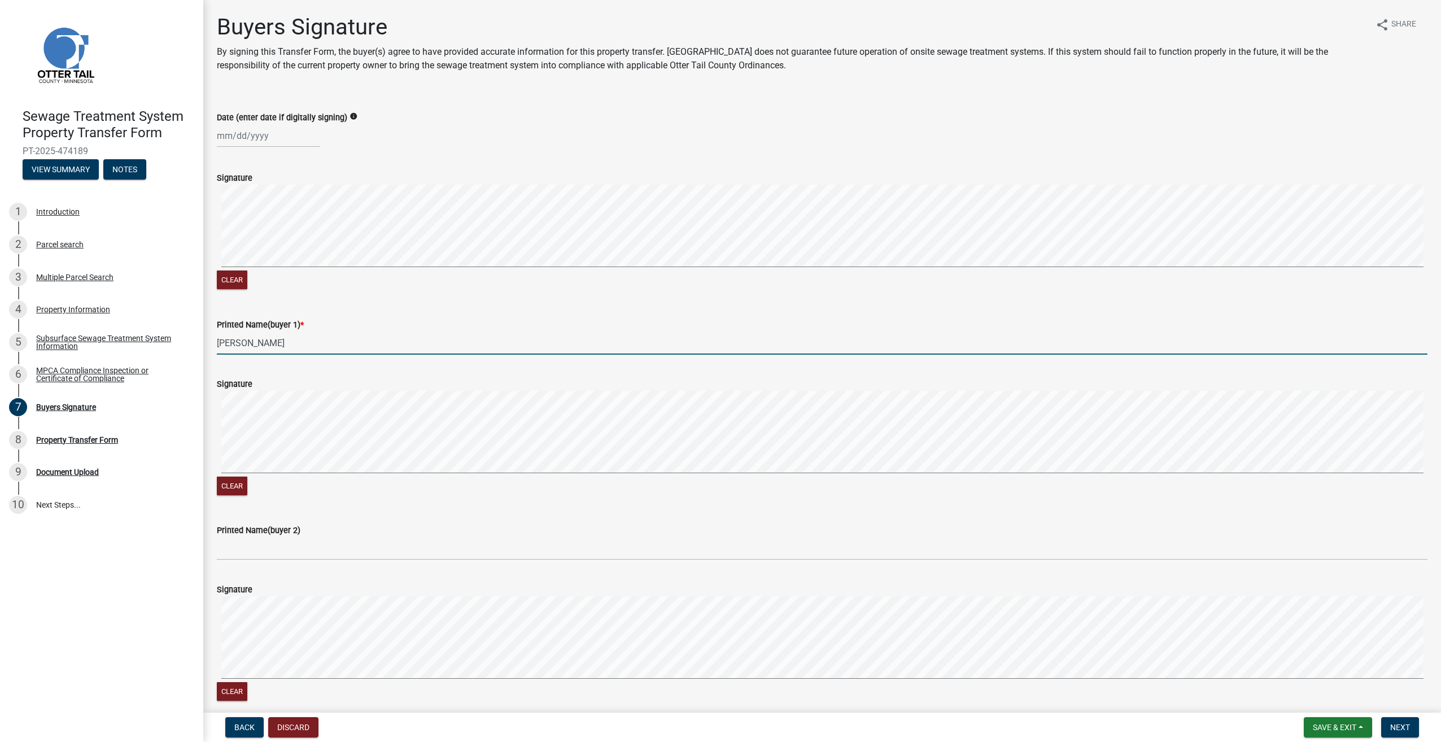
type input "[PERSON_NAME]"
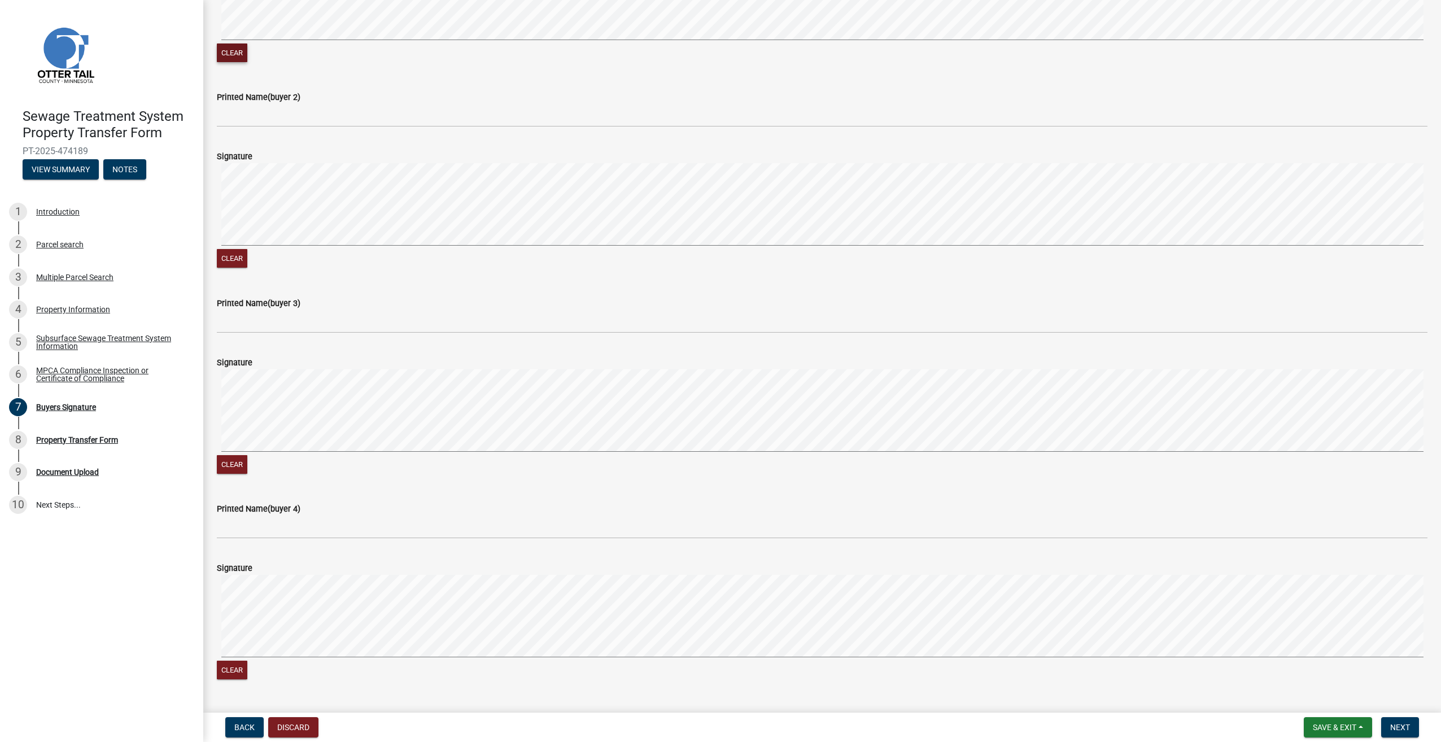
scroll to position [621, 0]
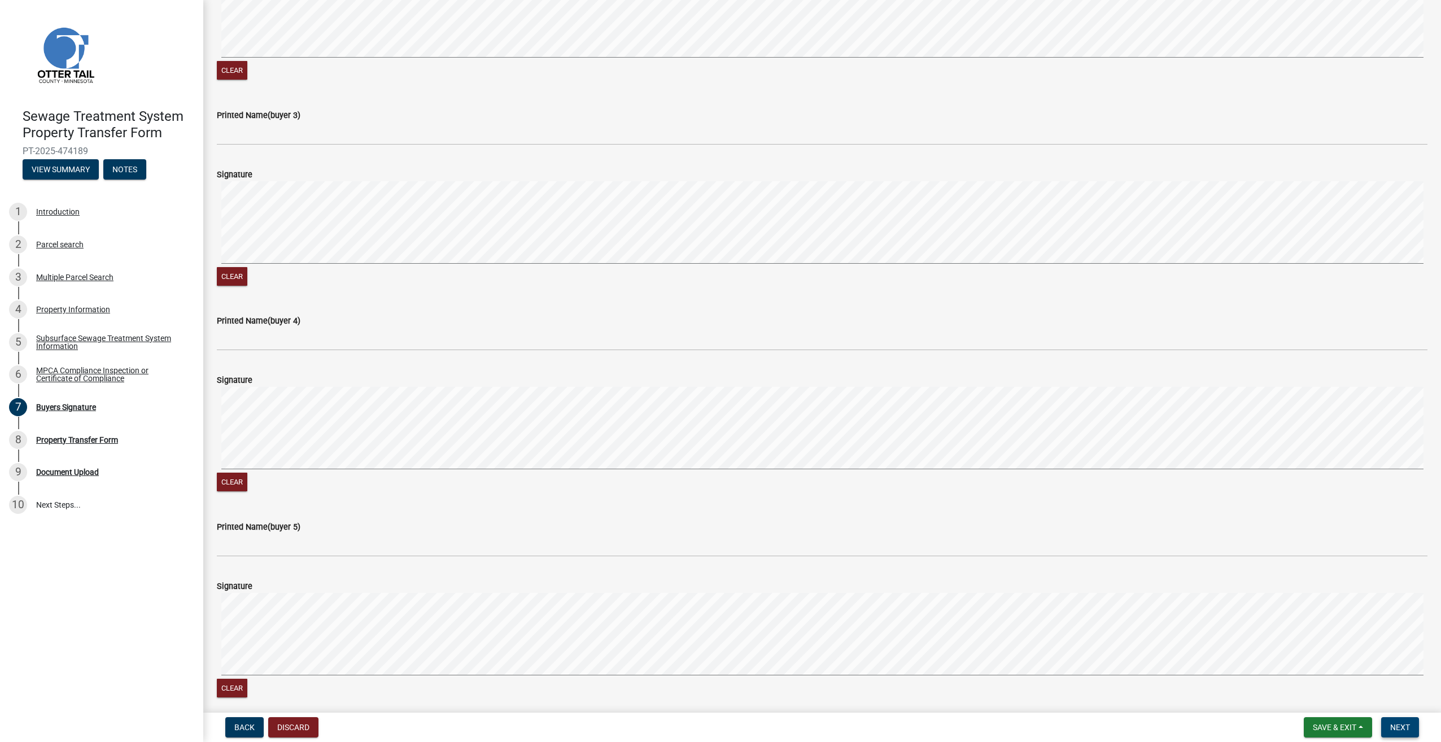
click at [1406, 723] on span "Next" at bounding box center [1400, 727] width 20 height 9
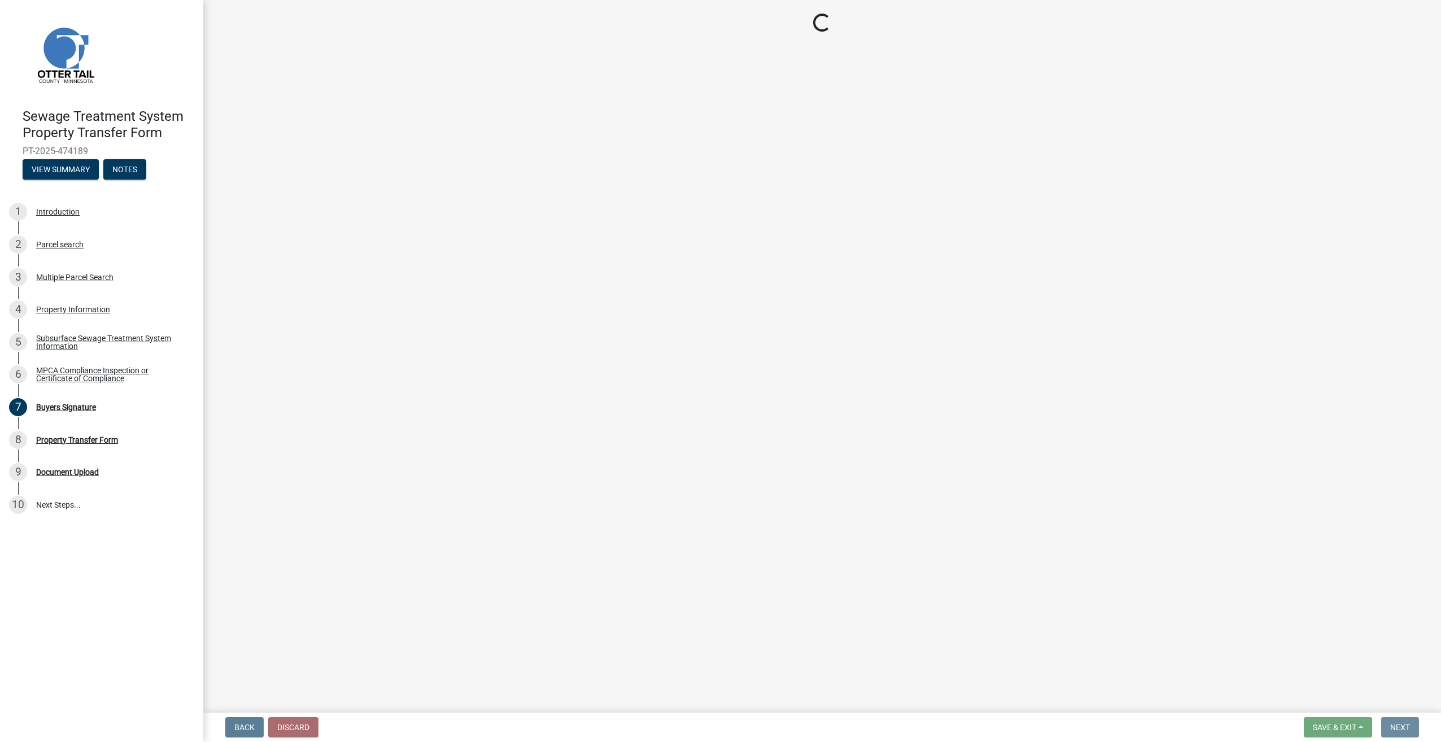
scroll to position [0, 0]
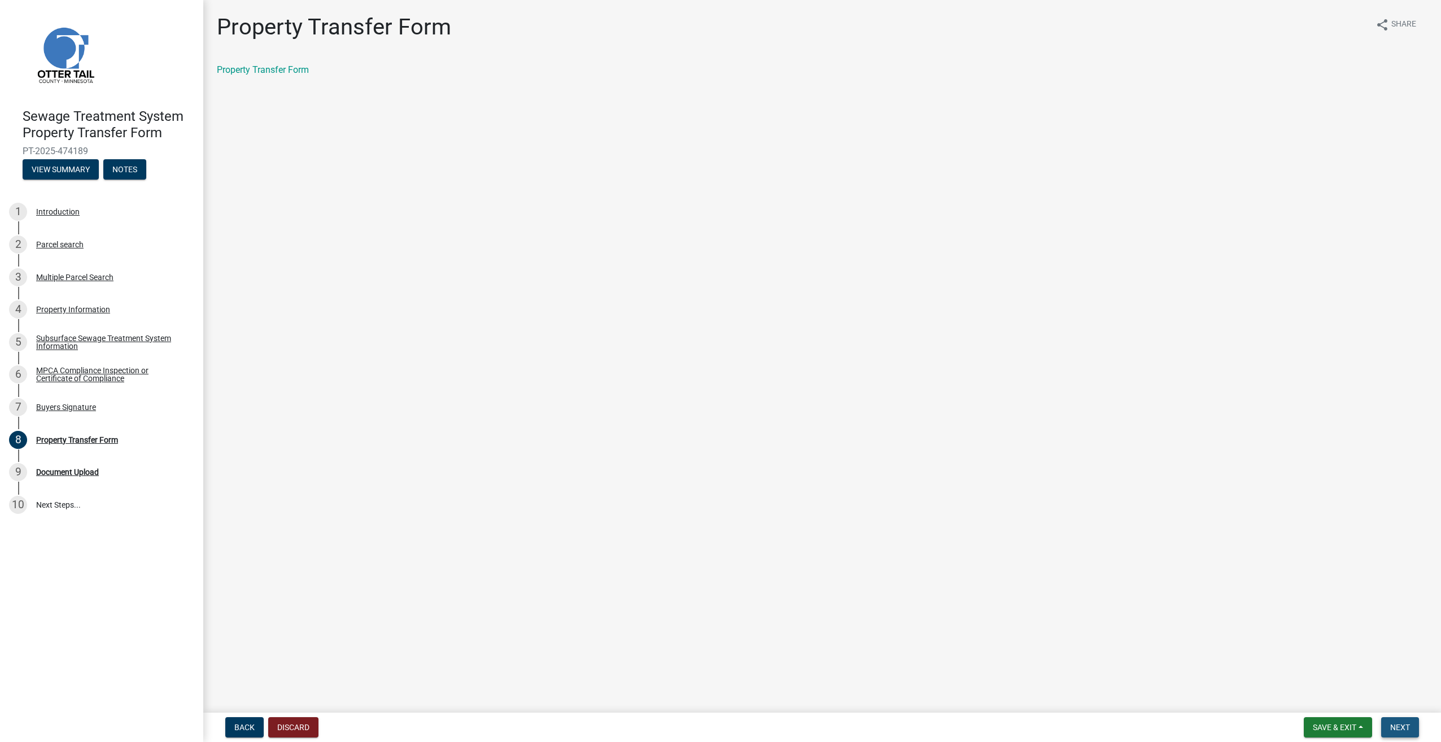
click at [1400, 725] on span "Next" at bounding box center [1400, 727] width 20 height 9
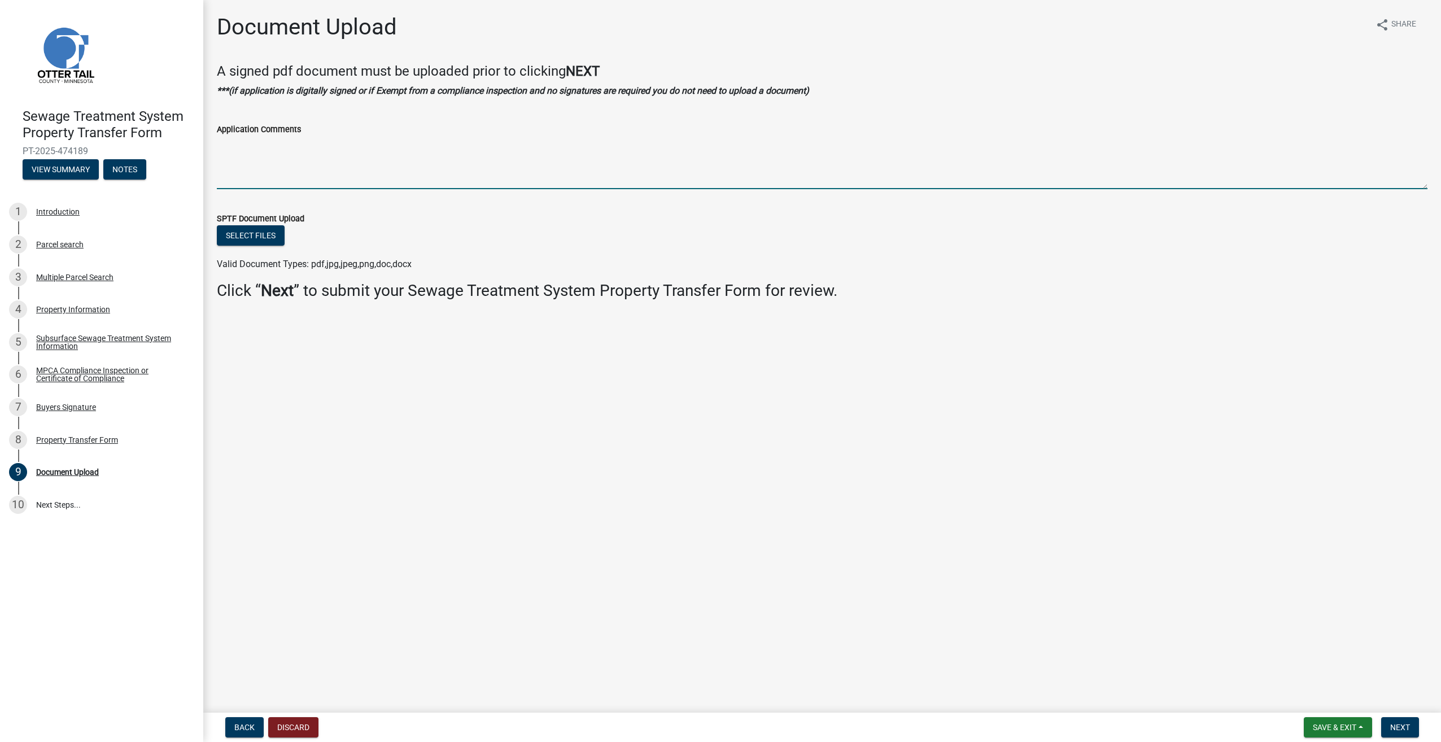
click at [232, 169] on textarea "Application Comments" at bounding box center [822, 162] width 1211 height 53
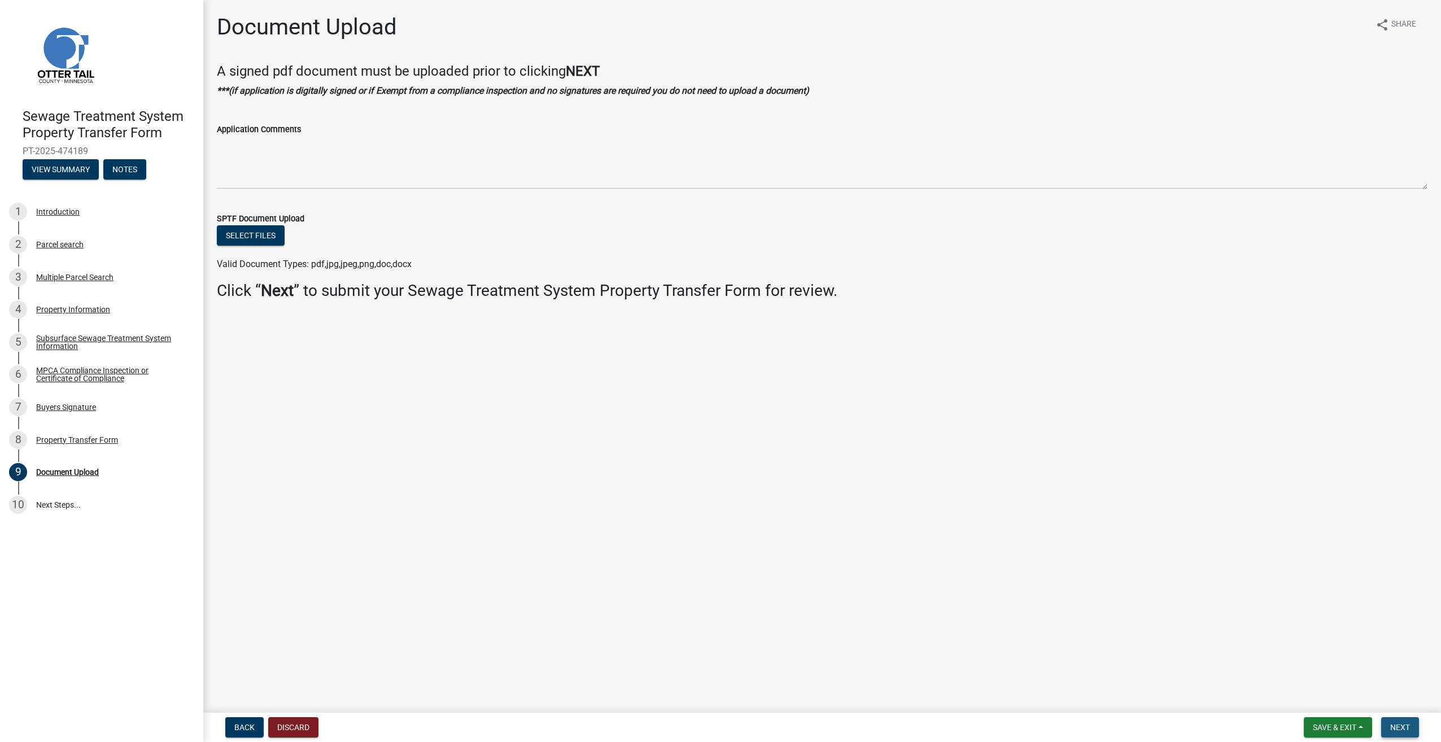
click at [1409, 728] on span "Next" at bounding box center [1400, 727] width 20 height 9
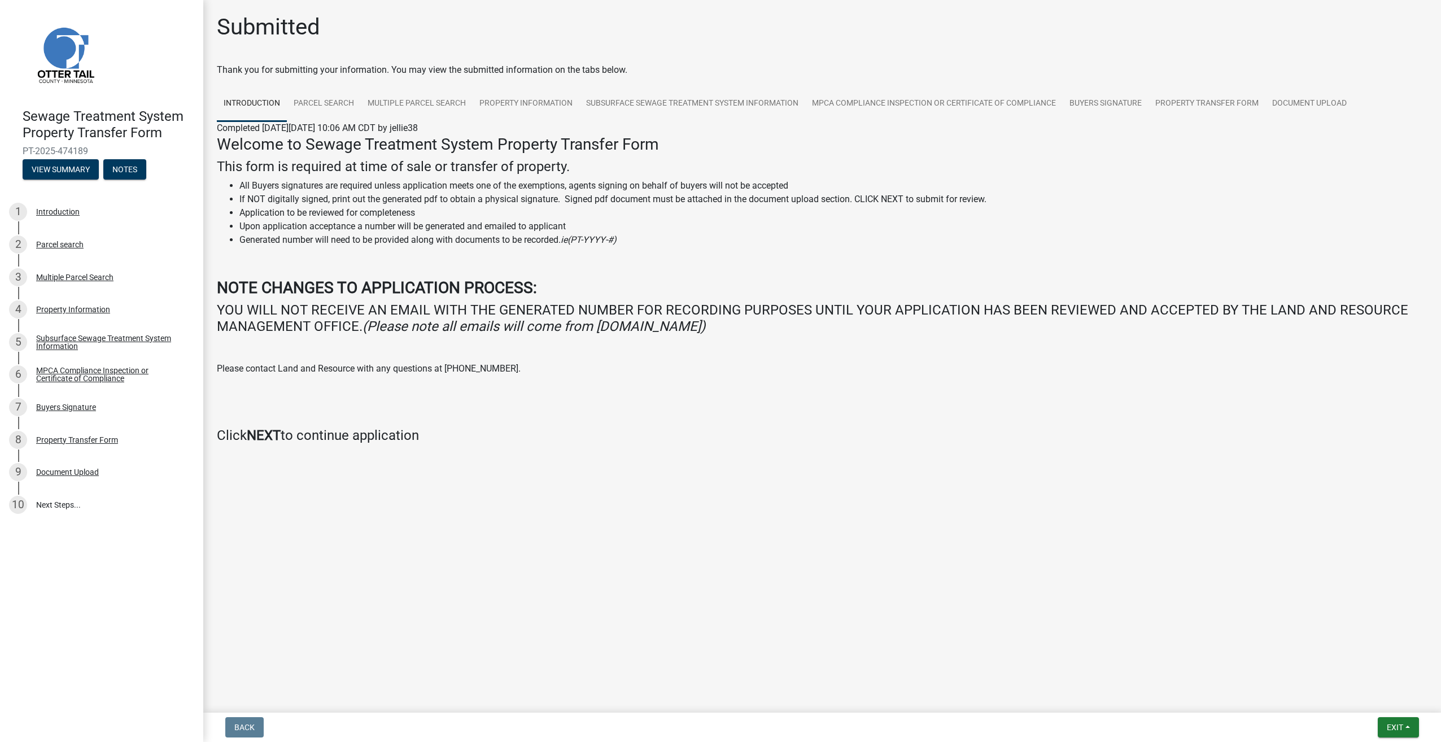
click at [1261, 558] on main "Submitted Thank you for submitting your information. You may view the submitted…" at bounding box center [822, 354] width 1238 height 708
click at [1040, 659] on main "Submitted Thank you for submitting your information. You may view the submitted…" at bounding box center [822, 354] width 1238 height 708
